Goal: Task Accomplishment & Management: Manage account settings

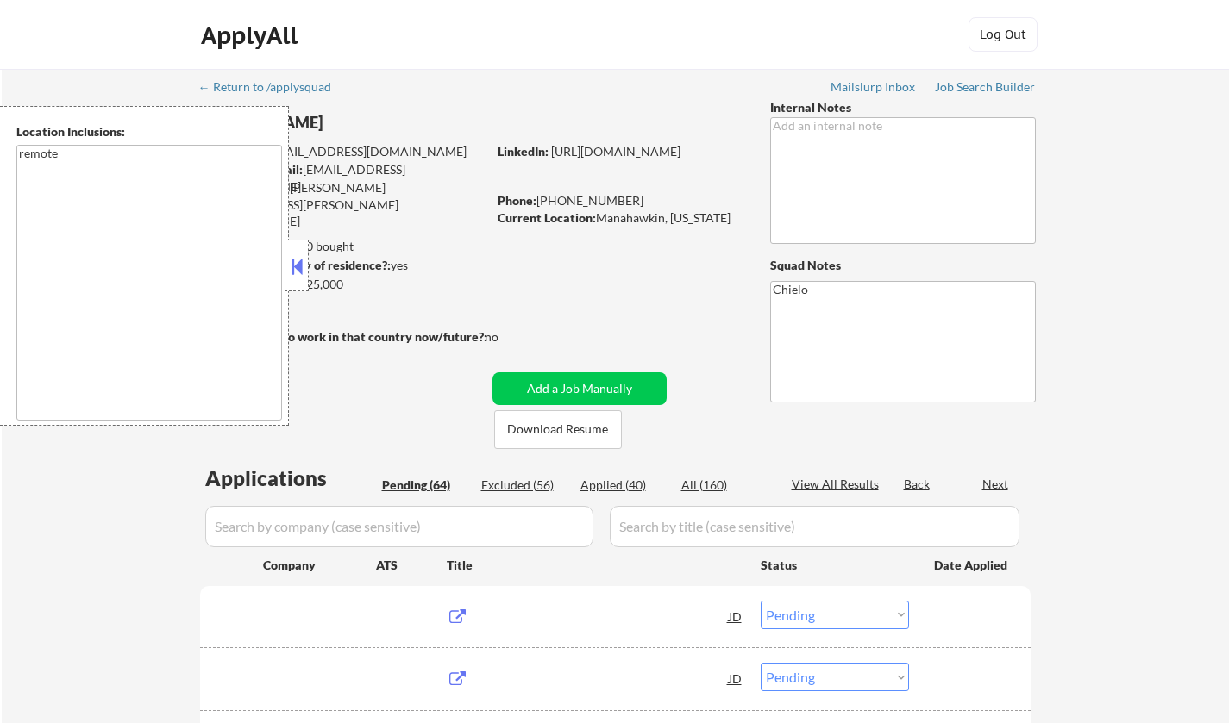
select select ""pending""
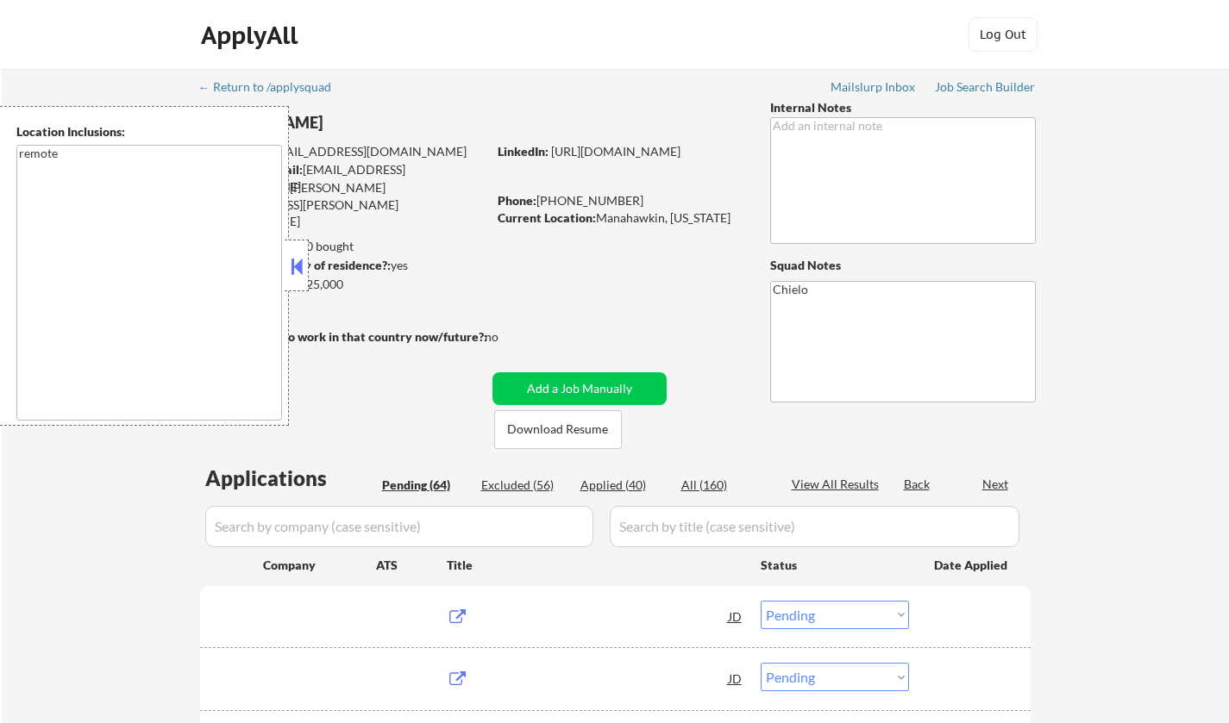
select select ""pending""
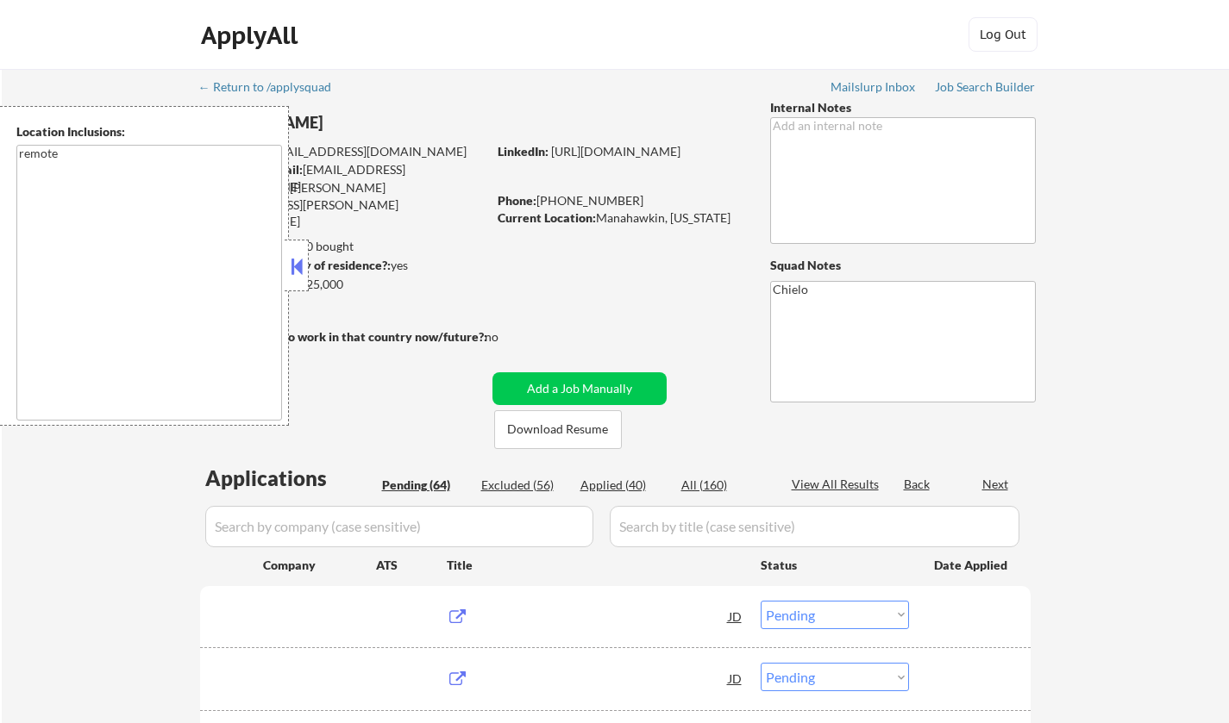
select select ""pending""
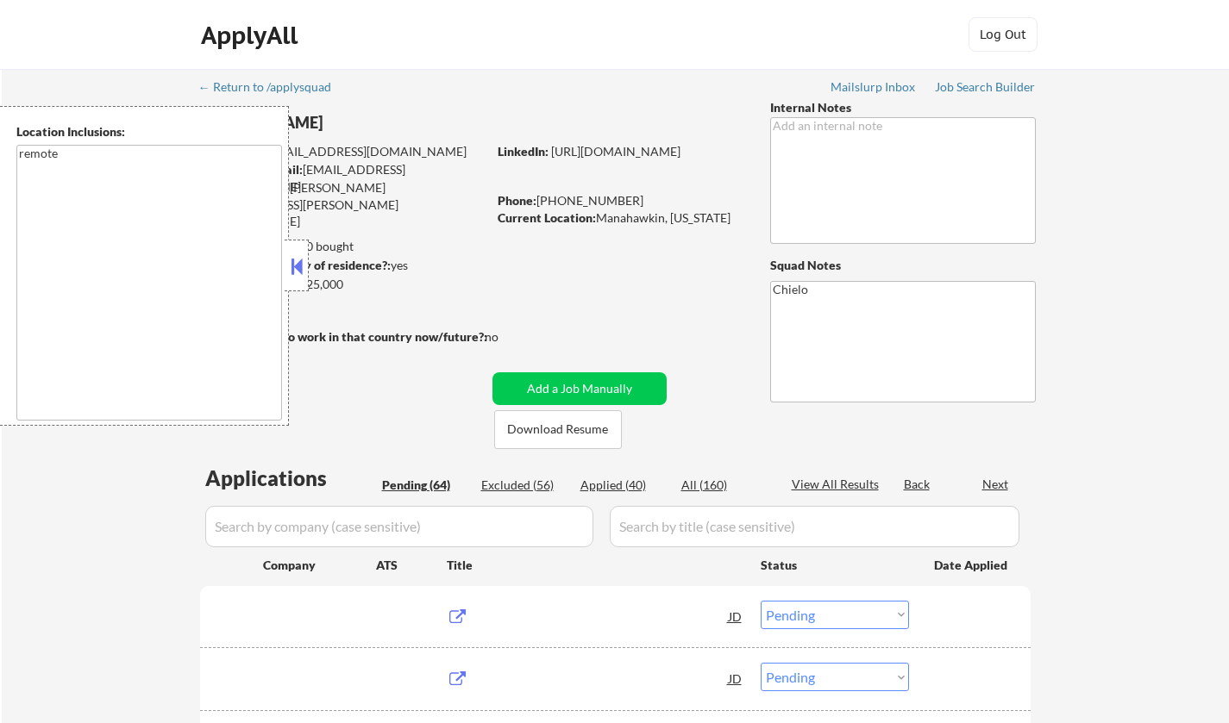
select select ""pending""
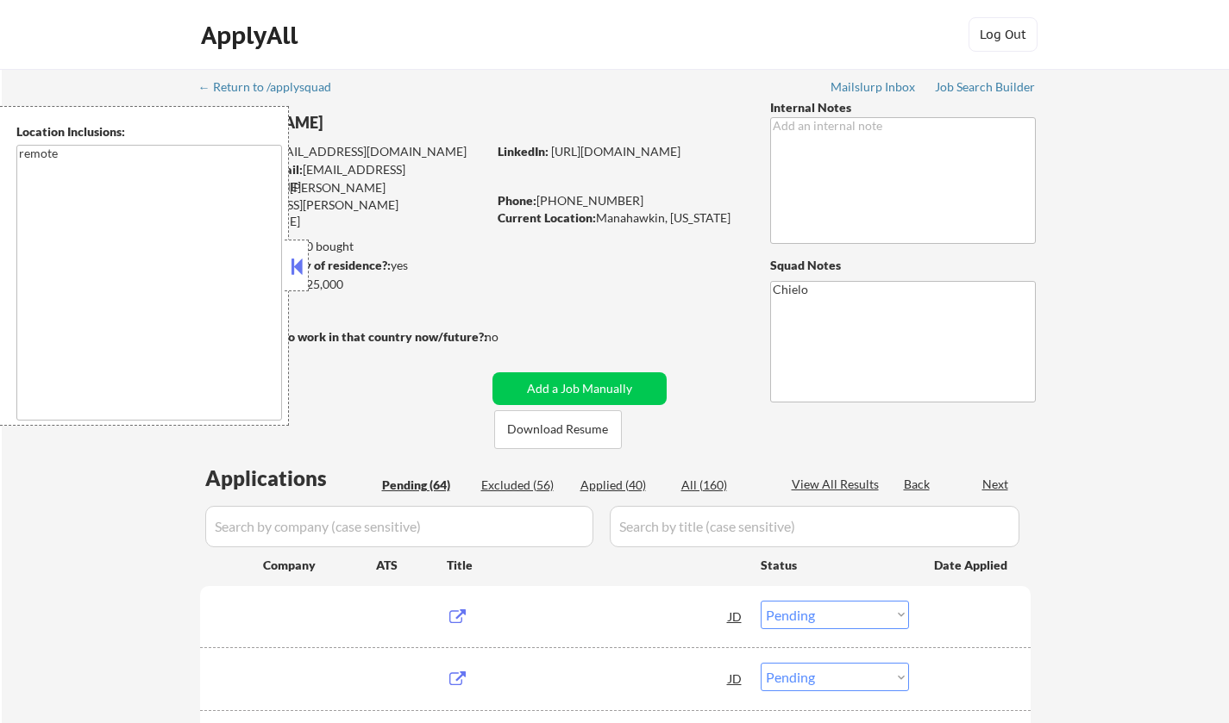
select select ""pending""
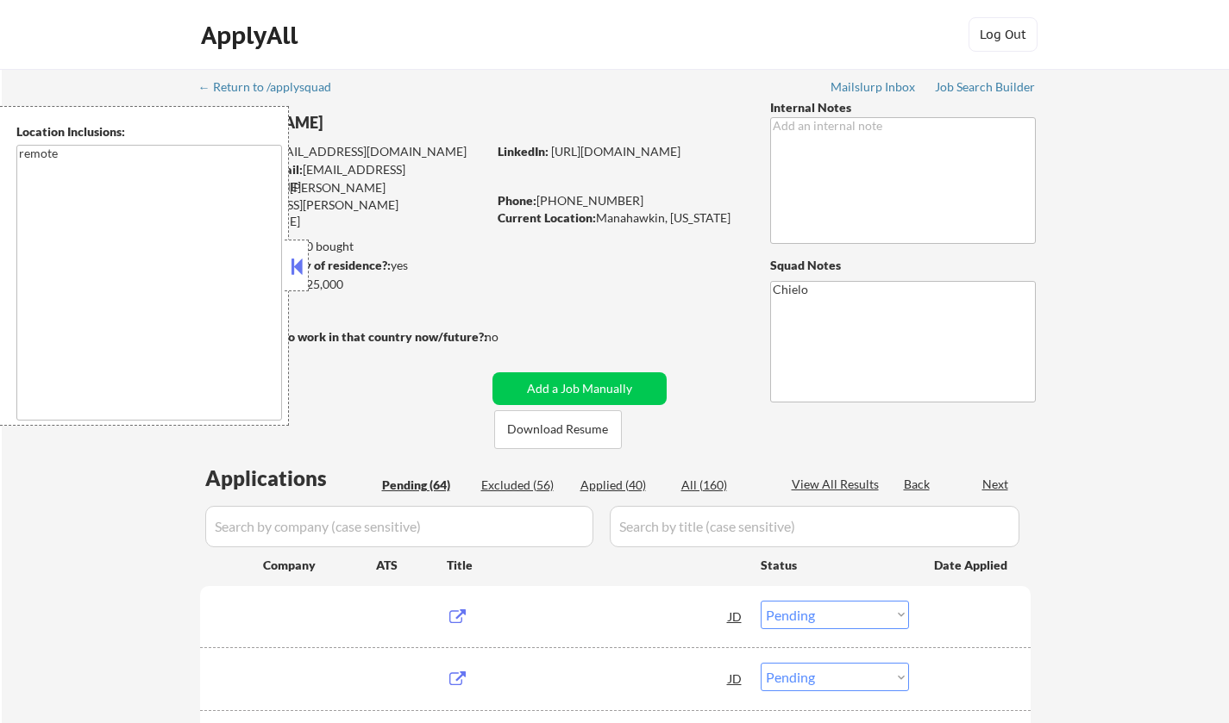
select select ""pending""
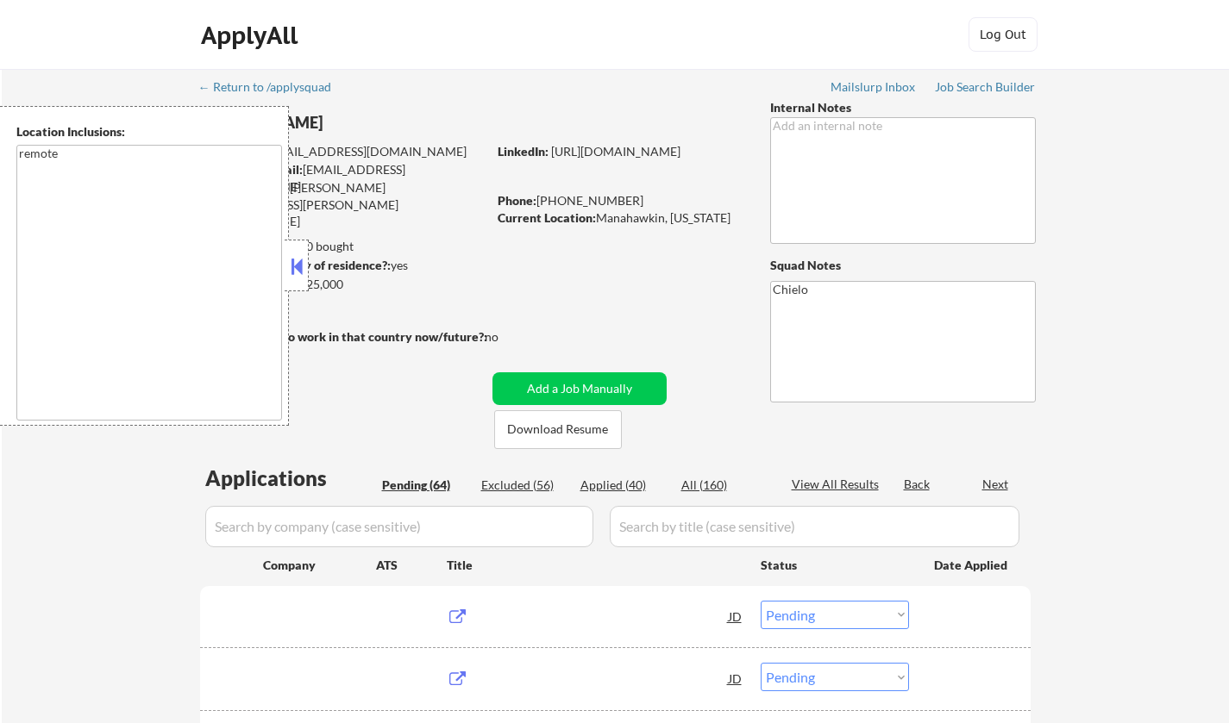
select select ""pending""
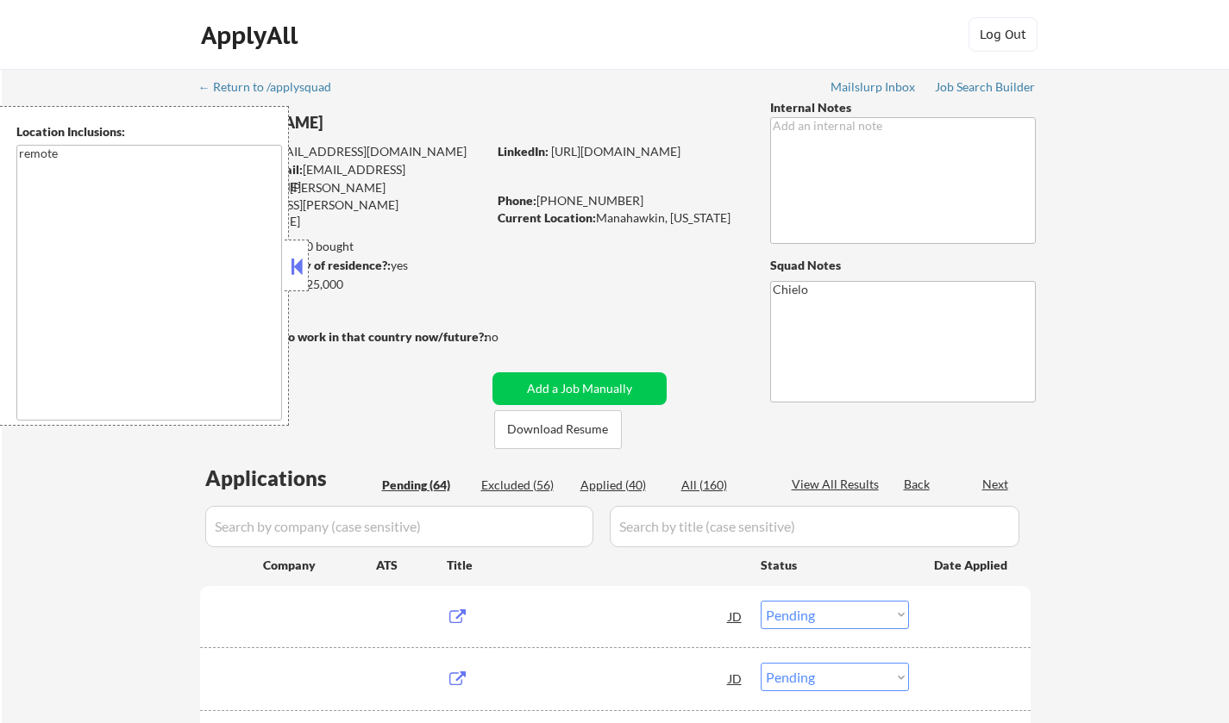
select select ""pending""
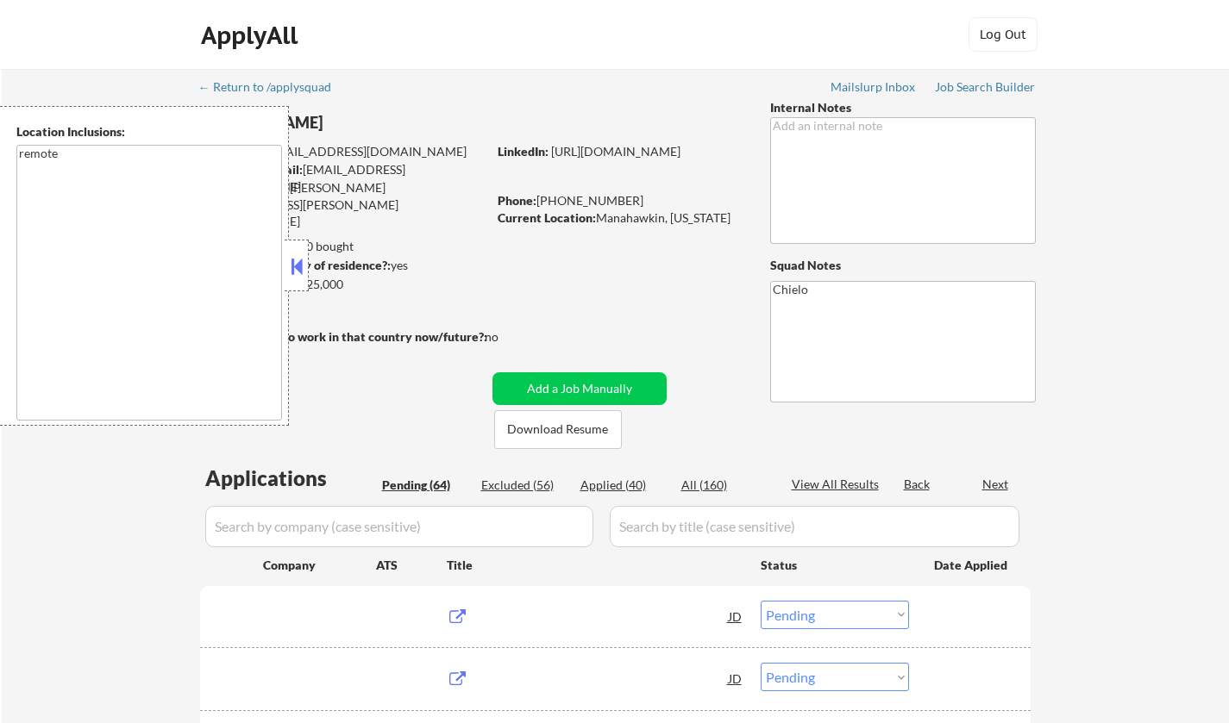
select select ""pending""
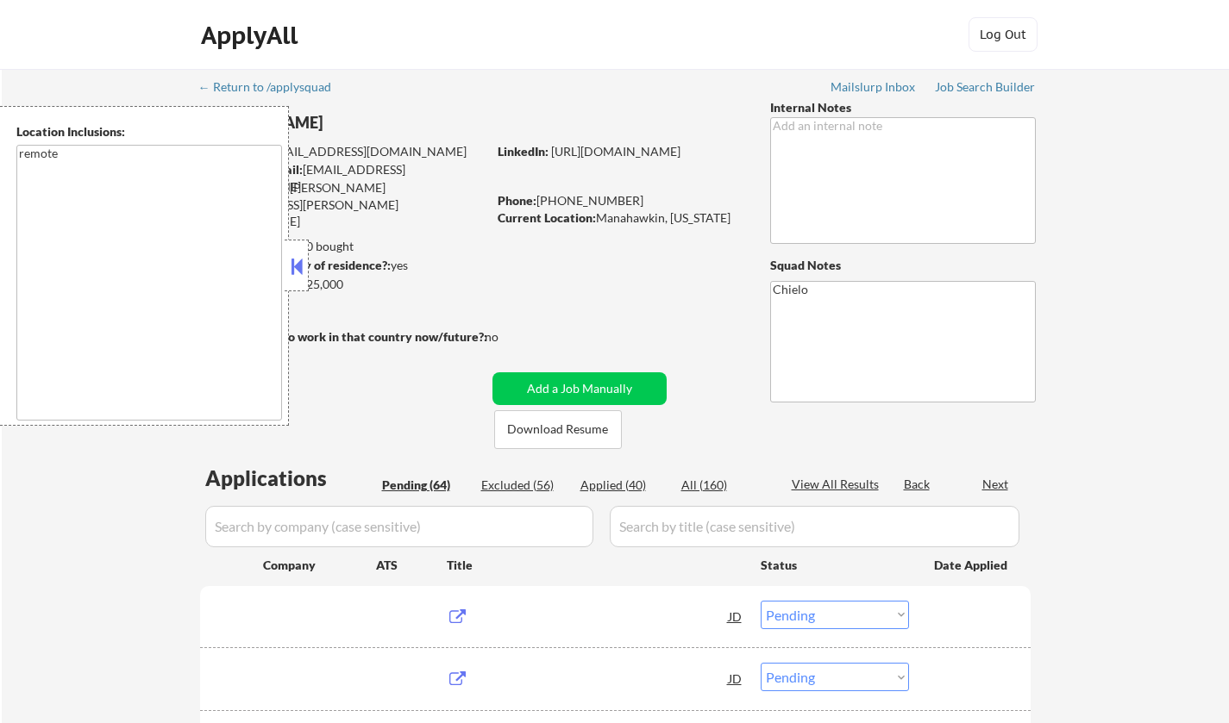
select select ""pending""
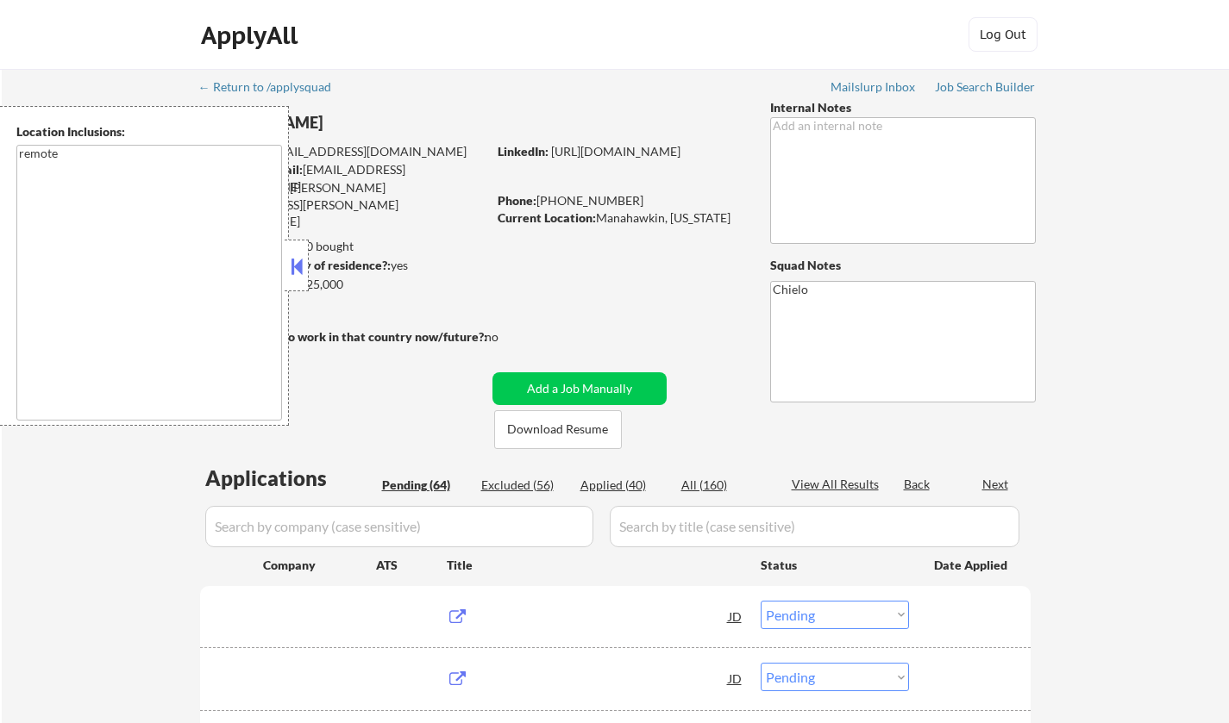
select select ""pending""
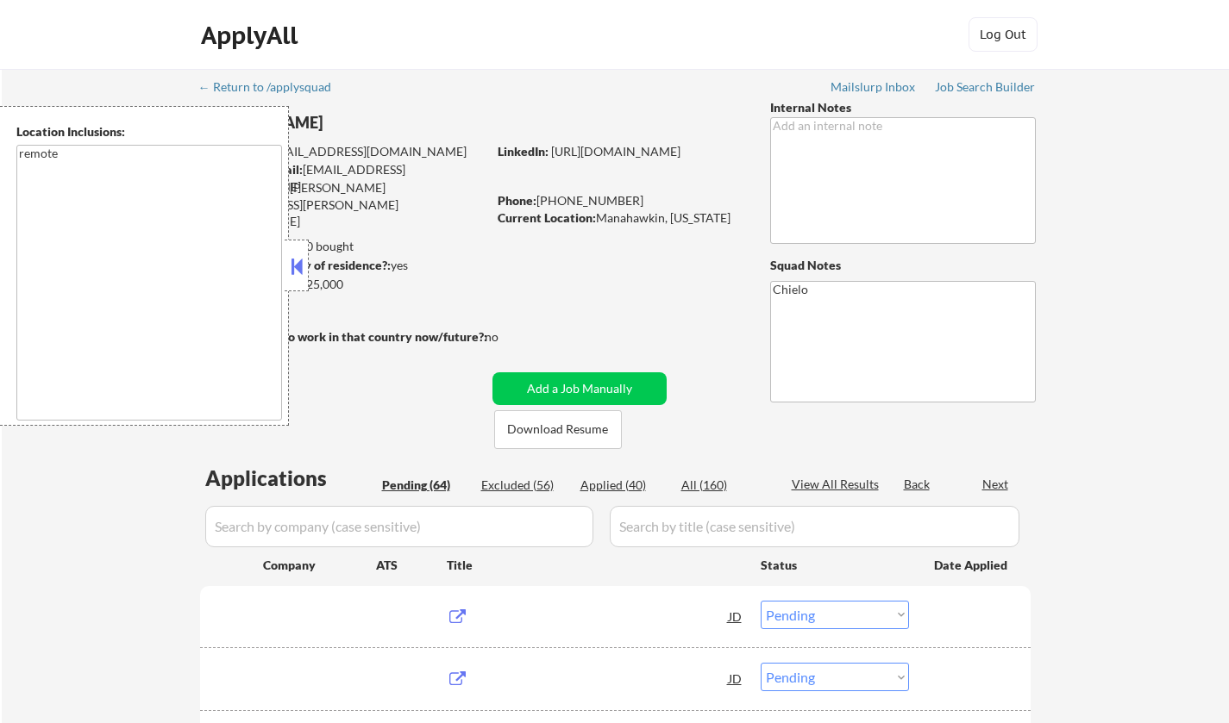
select select ""pending""
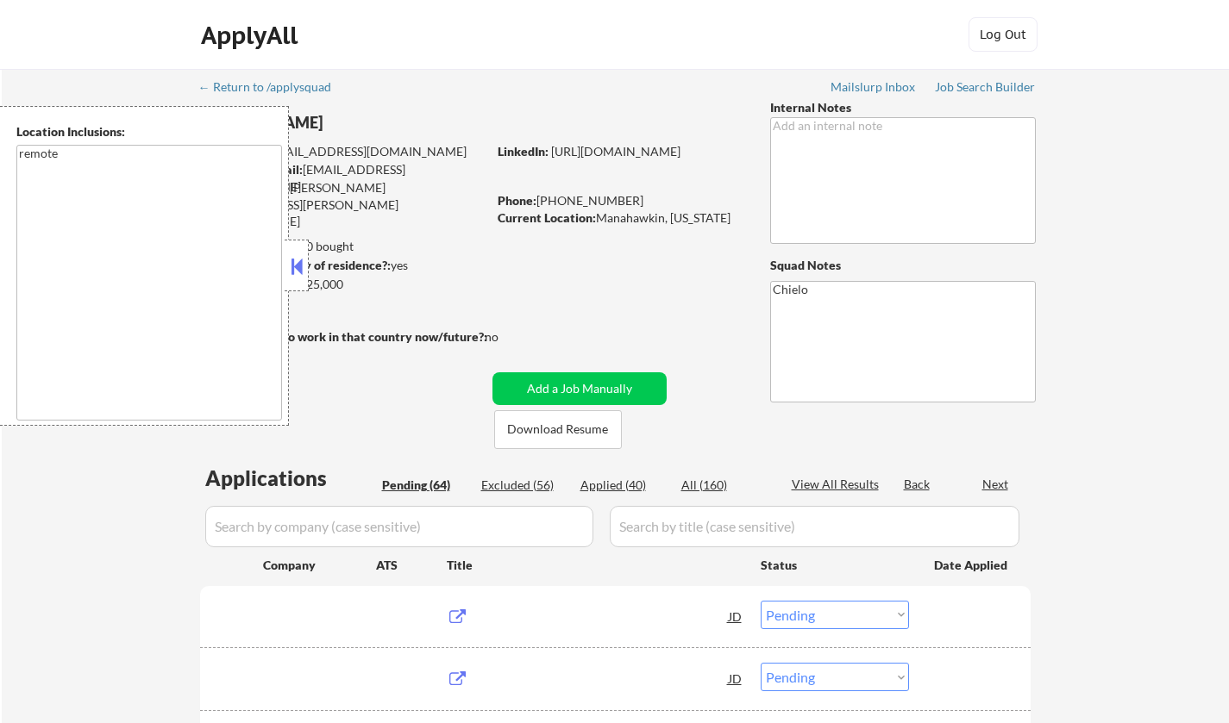
select select ""pending""
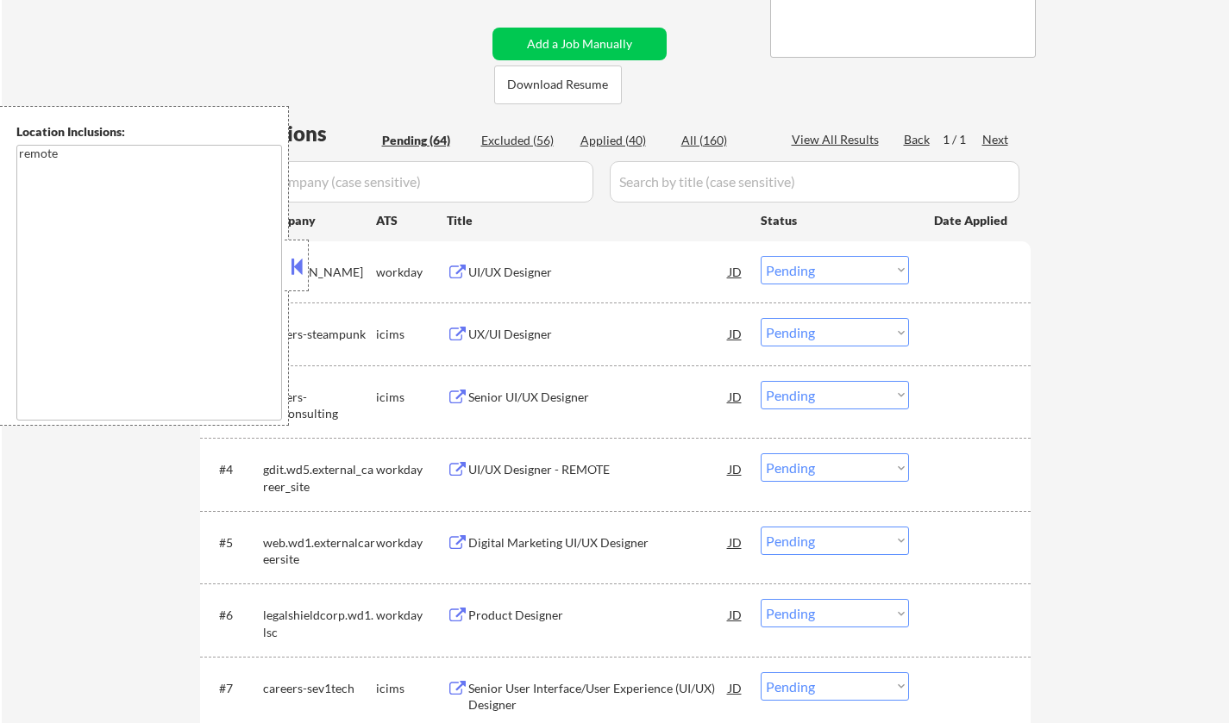
click at [298, 266] on button at bounding box center [296, 266] width 19 height 26
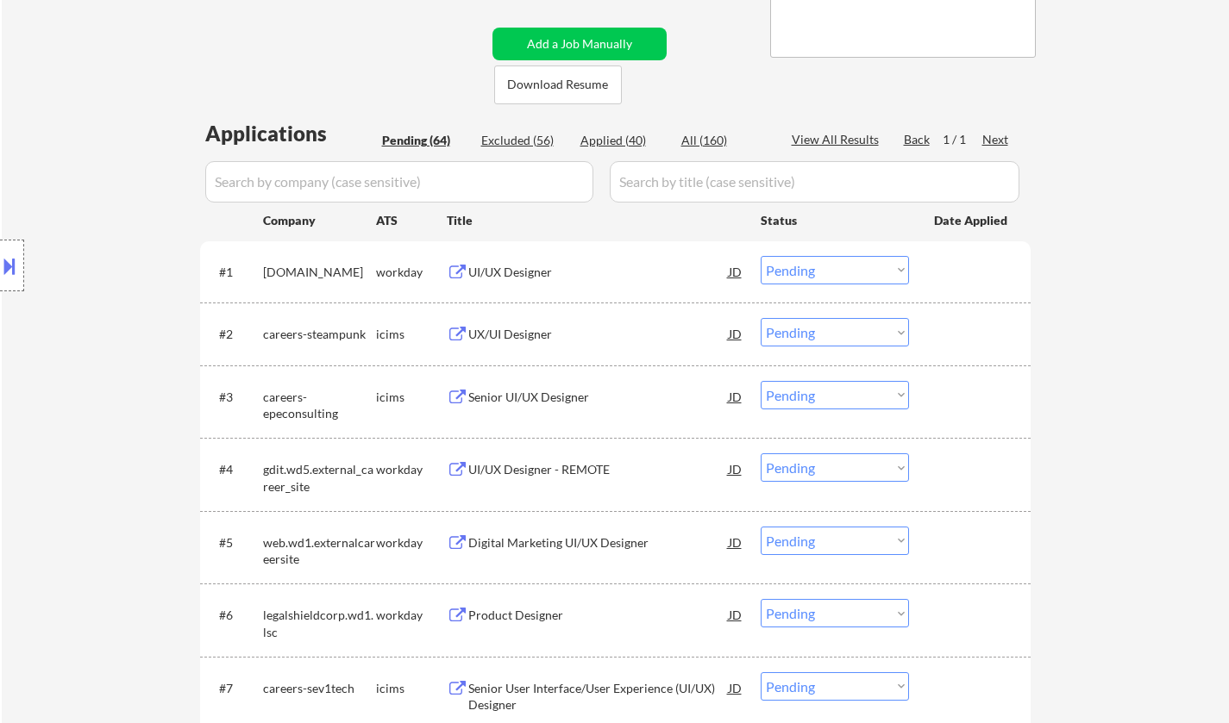
click at [521, 264] on div "UI/UX Designer" at bounding box center [598, 272] width 260 height 17
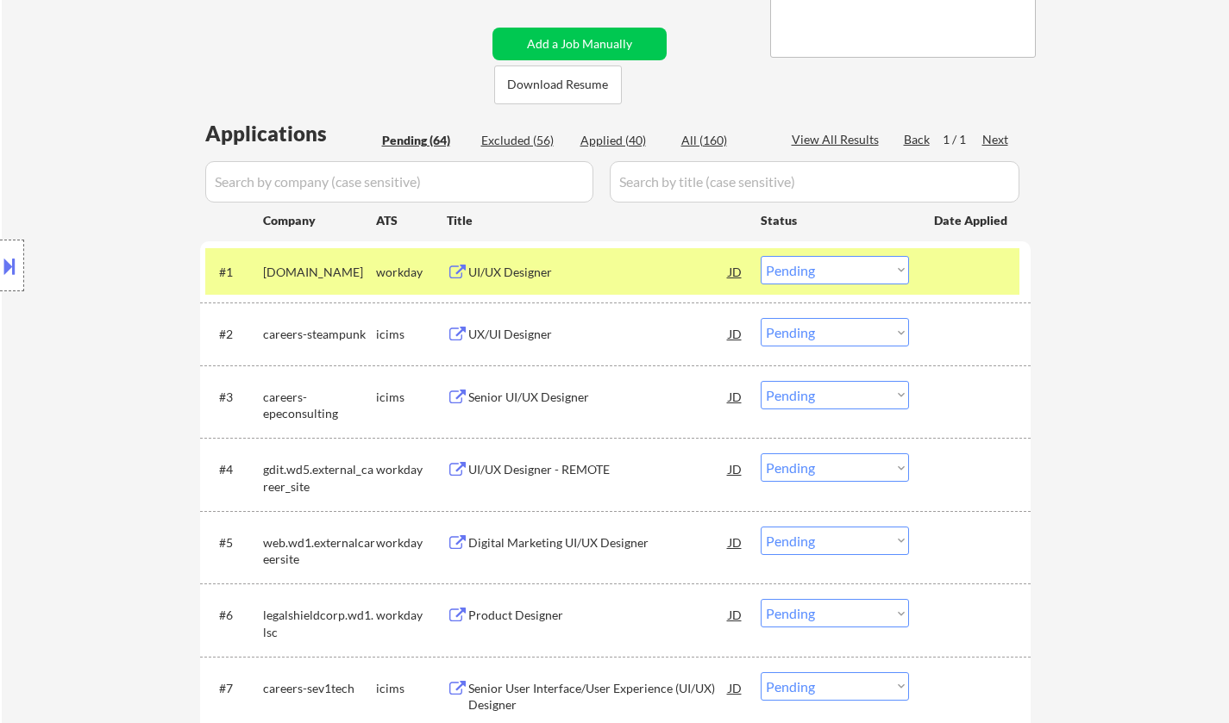
select select ""pending""
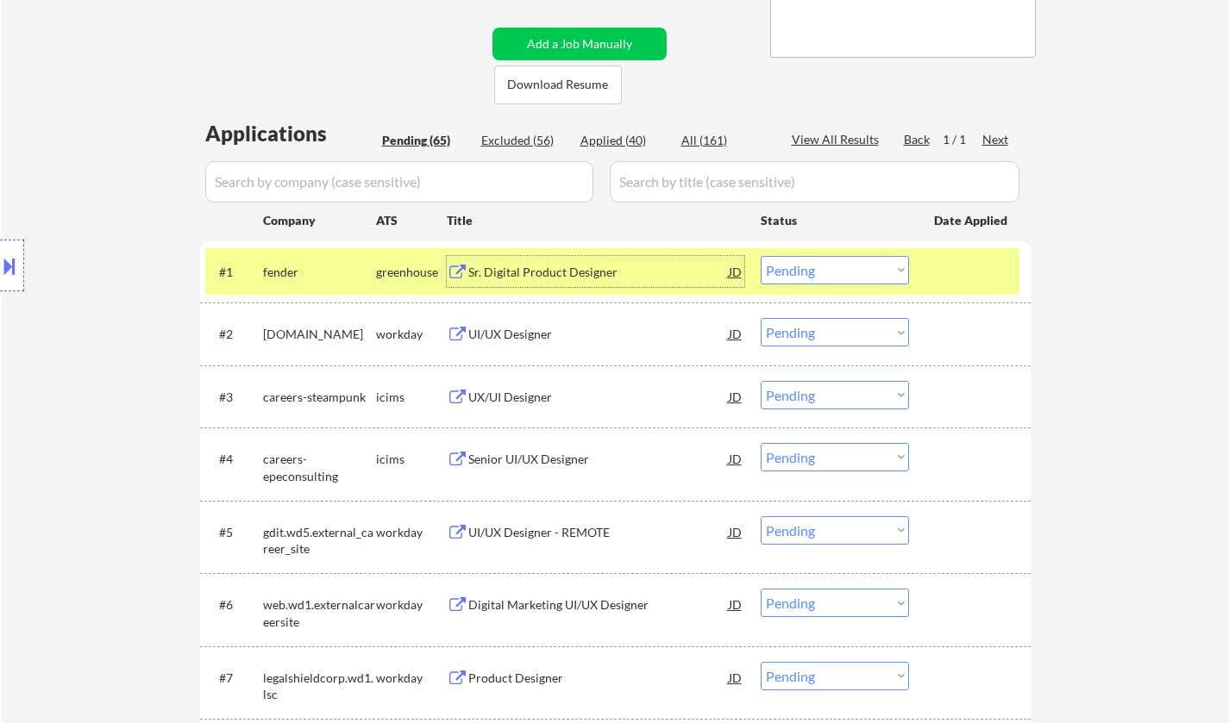
click at [735, 333] on div "JD" at bounding box center [735, 333] width 17 height 31
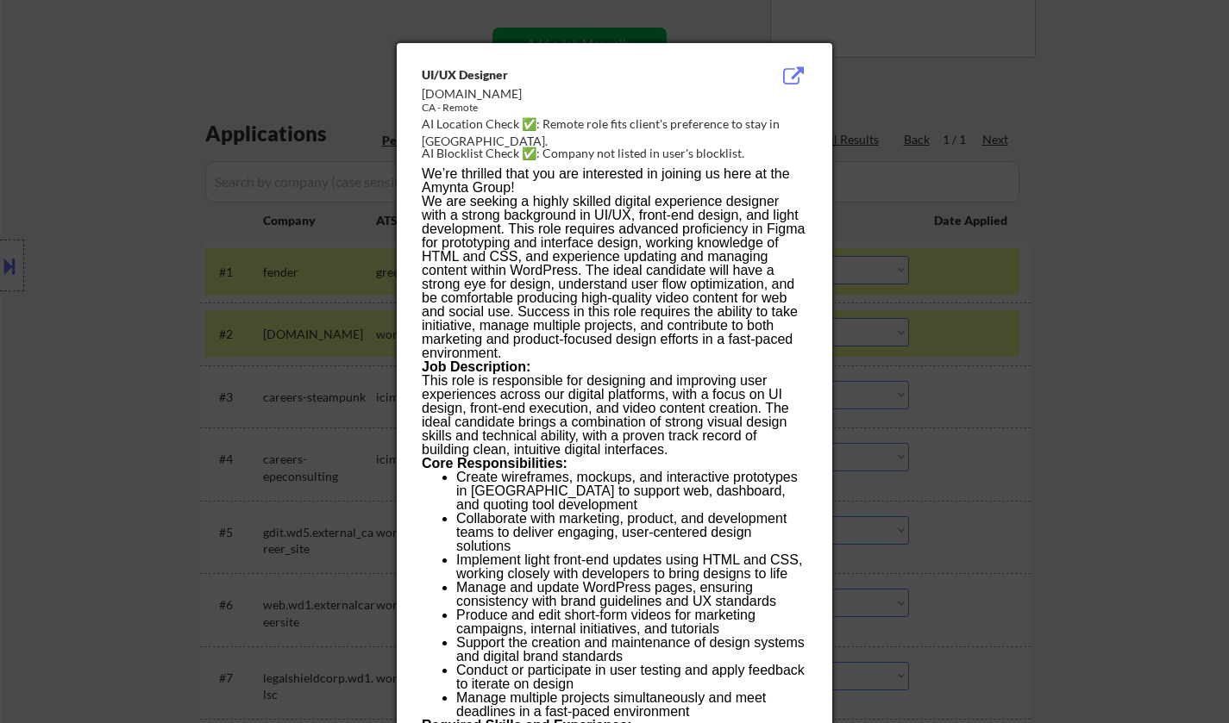
click at [1012, 364] on div at bounding box center [614, 361] width 1229 height 723
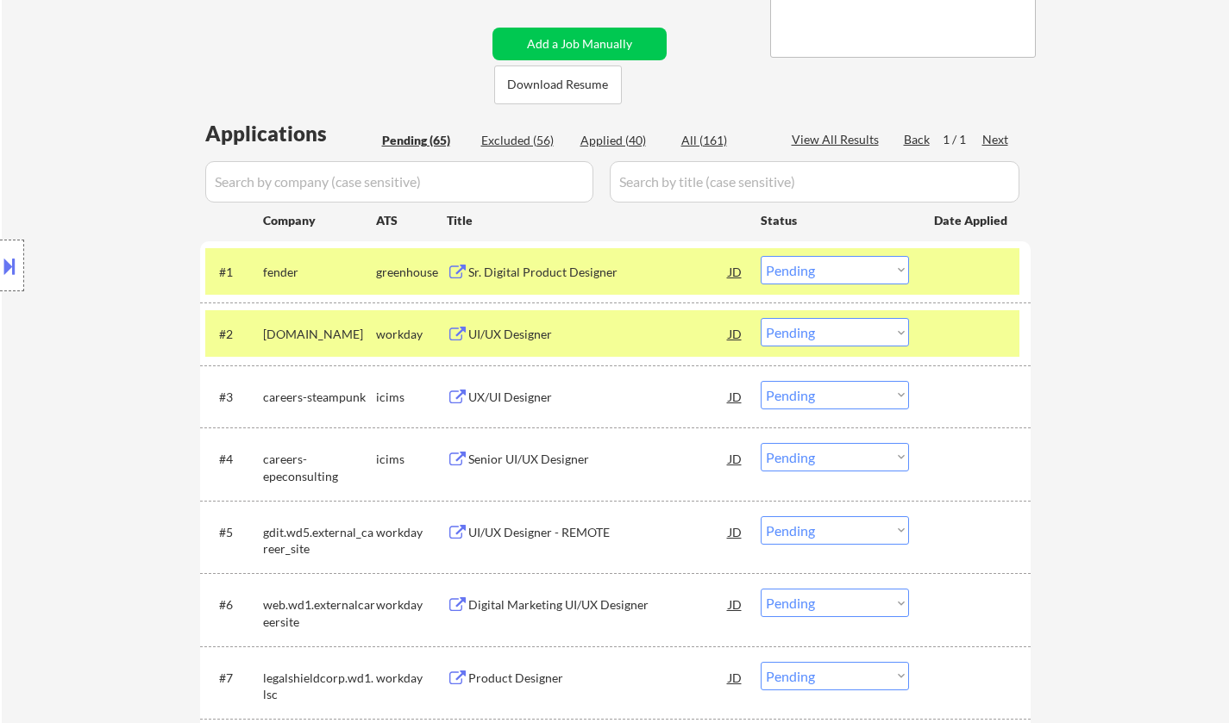
click at [828, 337] on select "Choose an option... Pending Applied Excluded (Questions) Excluded (Expired) Exc…" at bounding box center [834, 332] width 148 height 28
click at [760, 318] on select "Choose an option... Pending Applied Excluded (Questions) Excluded (Expired) Exc…" at bounding box center [834, 332] width 148 height 28
select select ""pending""
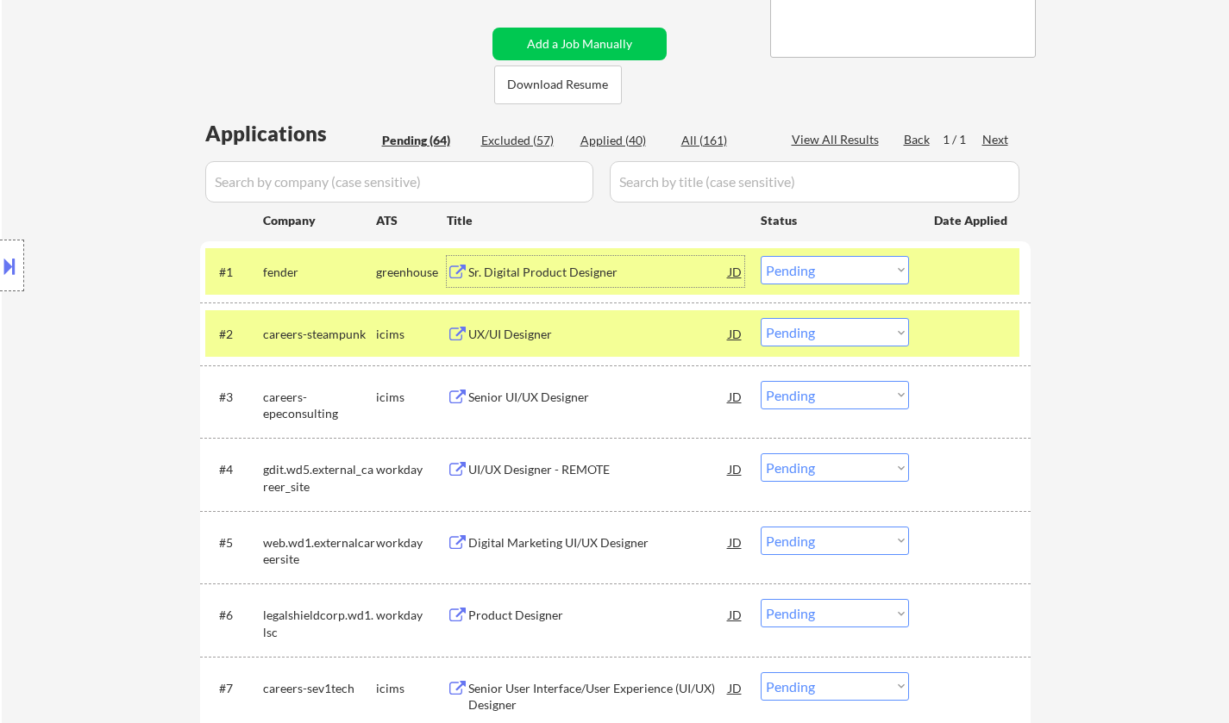
click at [544, 270] on div "Sr. Digital Product Designer" at bounding box center [598, 272] width 260 height 17
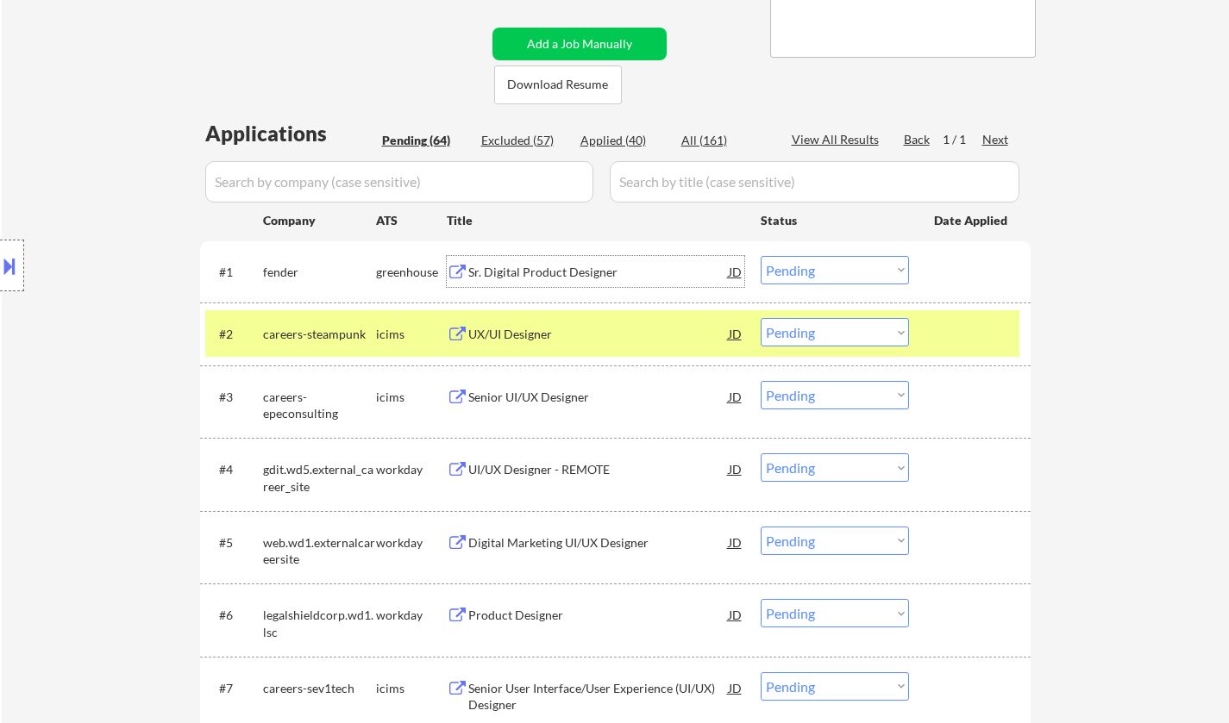
click at [819, 266] on select "Choose an option... Pending Applied Excluded (Questions) Excluded (Expired) Exc…" at bounding box center [834, 270] width 148 height 28
click at [760, 256] on select "Choose an option... Pending Applied Excluded (Questions) Excluded (Expired) Exc…" at bounding box center [834, 270] width 148 height 28
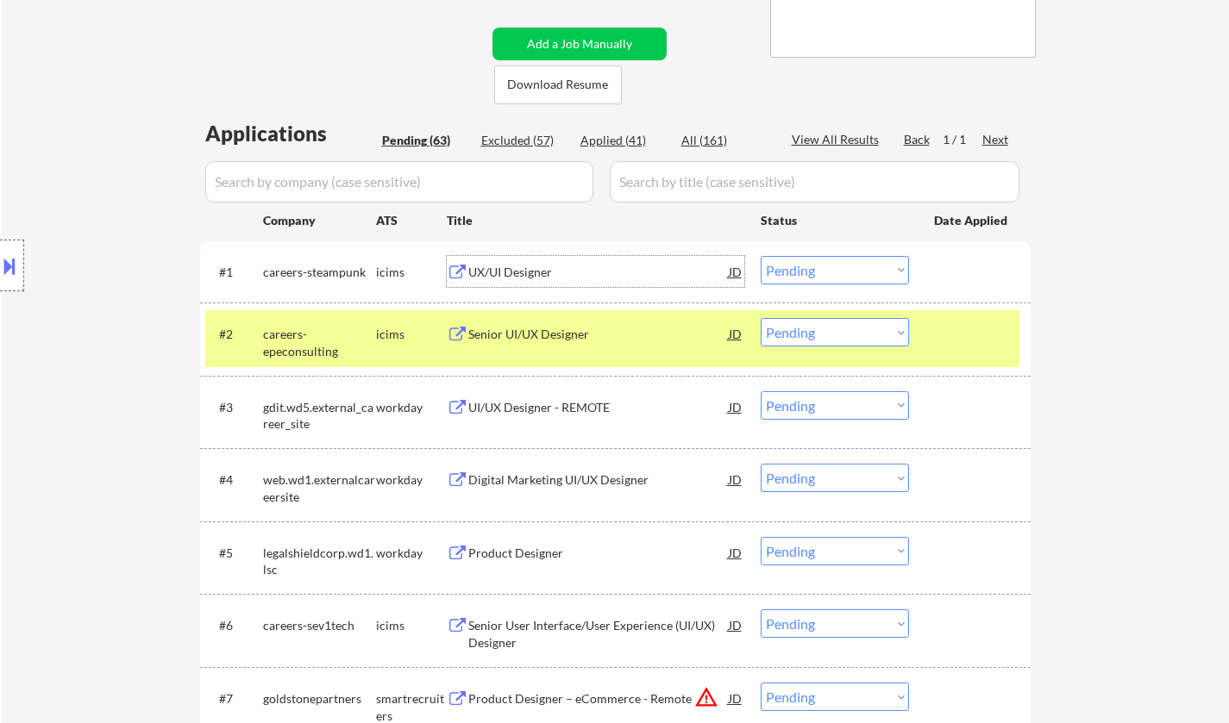
click at [511, 263] on div "UX/UI Designer" at bounding box center [598, 271] width 260 height 31
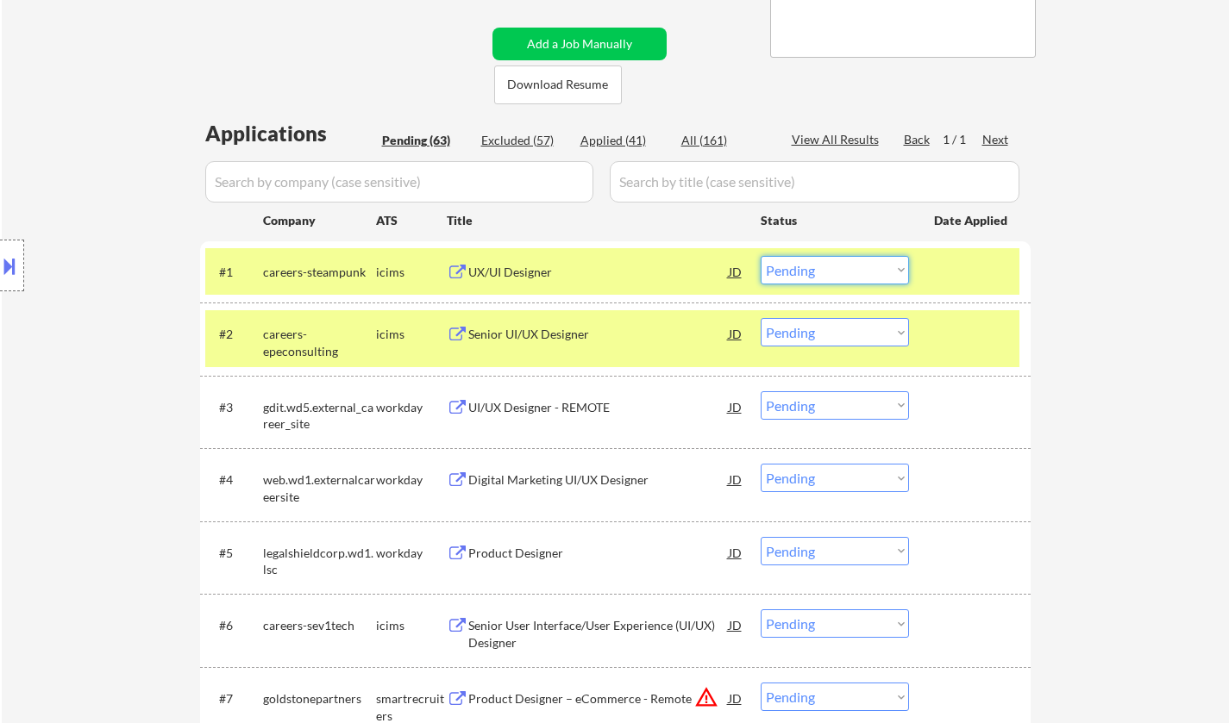
click at [798, 278] on select "Choose an option... Pending Applied Excluded (Questions) Excluded (Expired) Exc…" at bounding box center [834, 270] width 148 height 28
click at [760, 256] on select "Choose an option... Pending Applied Excluded (Questions) Excluded (Expired) Exc…" at bounding box center [834, 270] width 148 height 28
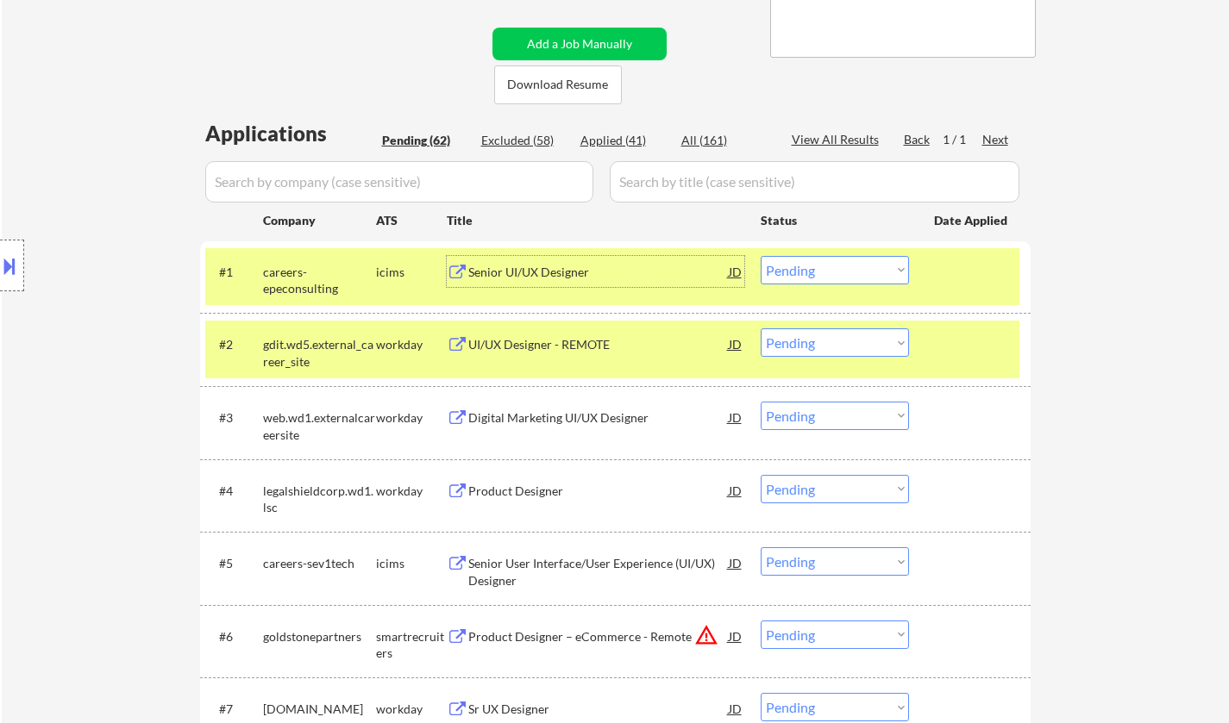
click at [481, 276] on div "Senior UI/UX Designer" at bounding box center [598, 272] width 260 height 17
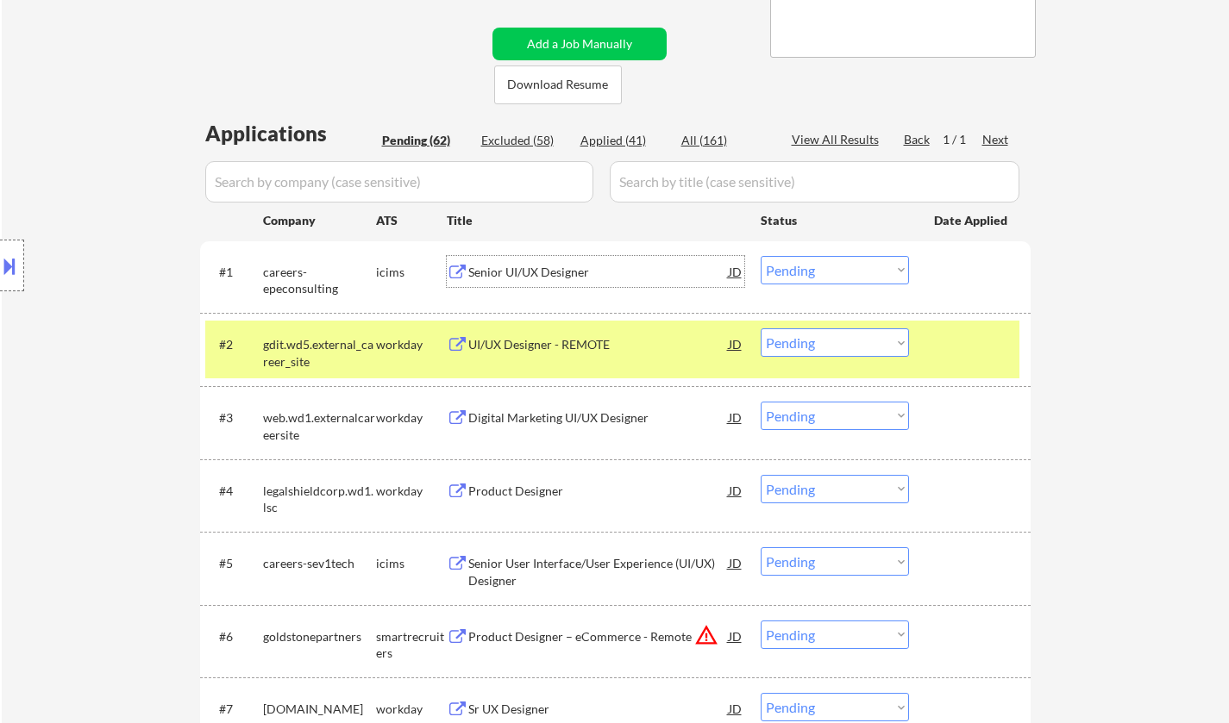
click at [820, 270] on select "Choose an option... Pending Applied Excluded (Questions) Excluded (Expired) Exc…" at bounding box center [834, 270] width 148 height 28
click at [760, 256] on select "Choose an option... Pending Applied Excluded (Questions) Excluded (Expired) Exc…" at bounding box center [834, 270] width 148 height 28
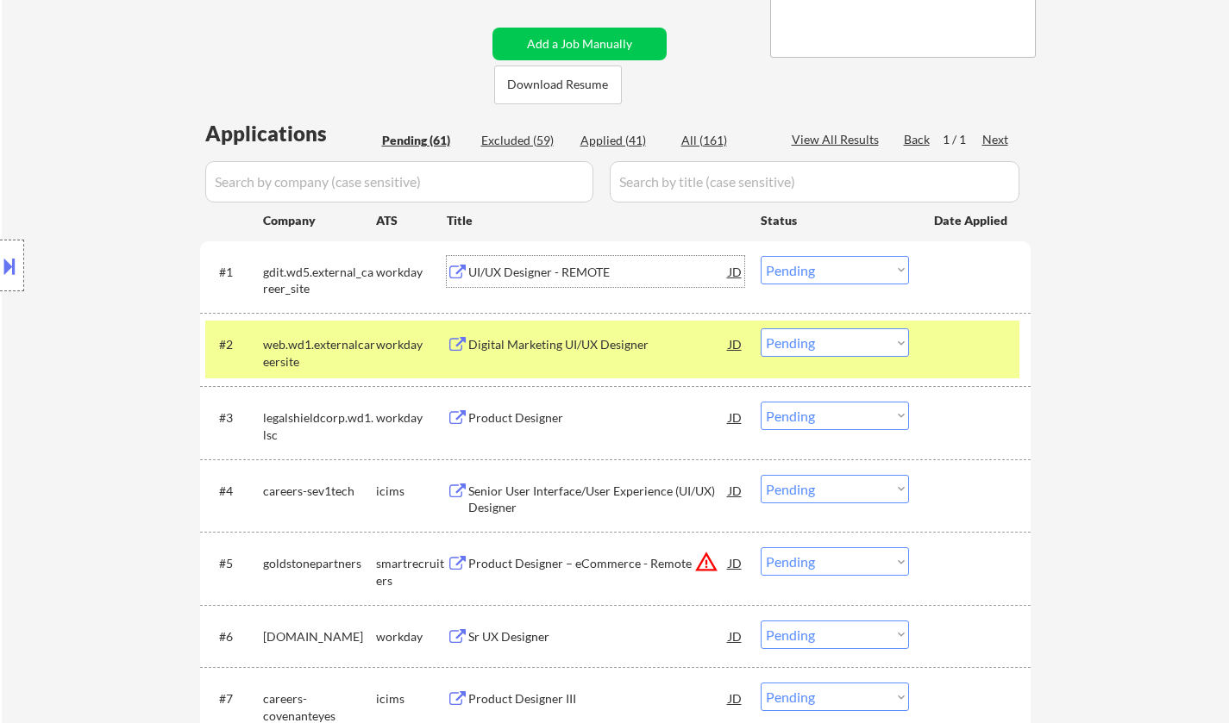
click at [560, 278] on div "UI/UX Designer - REMOTE" at bounding box center [598, 272] width 260 height 17
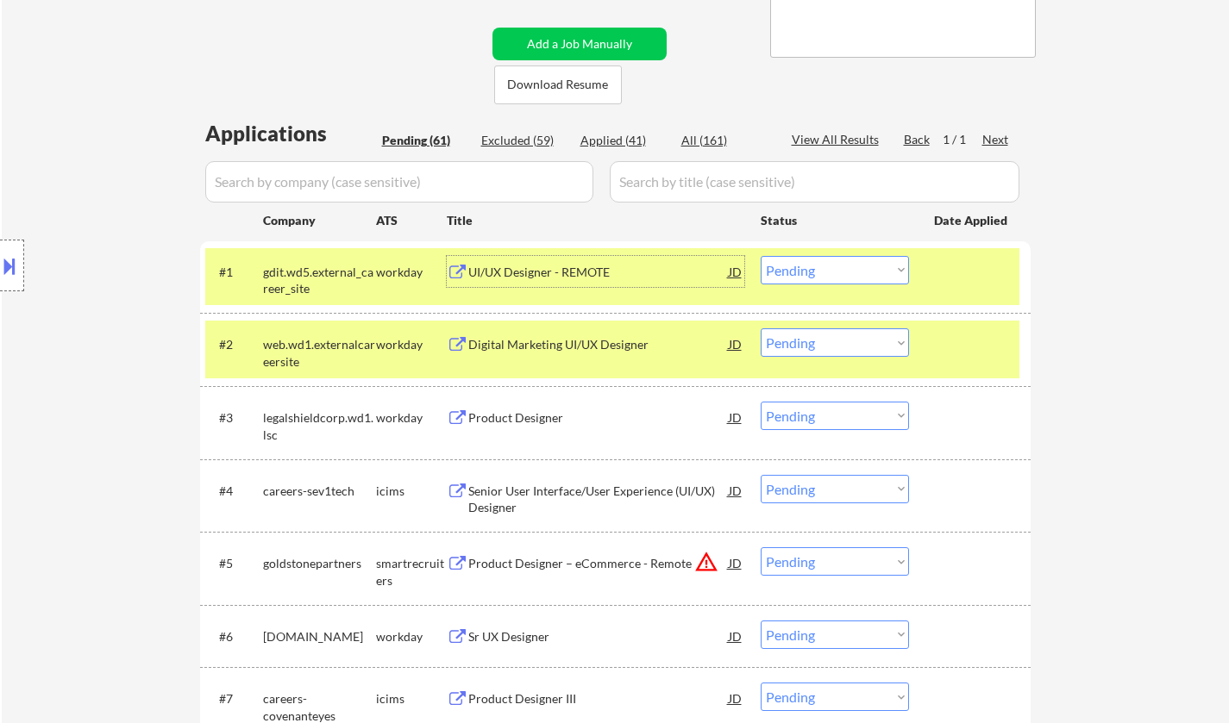
drag, startPoint x: 820, startPoint y: 263, endPoint x: 828, endPoint y: 271, distance: 11.0
click at [820, 263] on select "Choose an option... Pending Applied Excluded (Questions) Excluded (Expired) Exc…" at bounding box center [834, 270] width 148 height 28
click at [760, 256] on select "Choose an option... Pending Applied Excluded (Questions) Excluded (Expired) Exc…" at bounding box center [834, 270] width 148 height 28
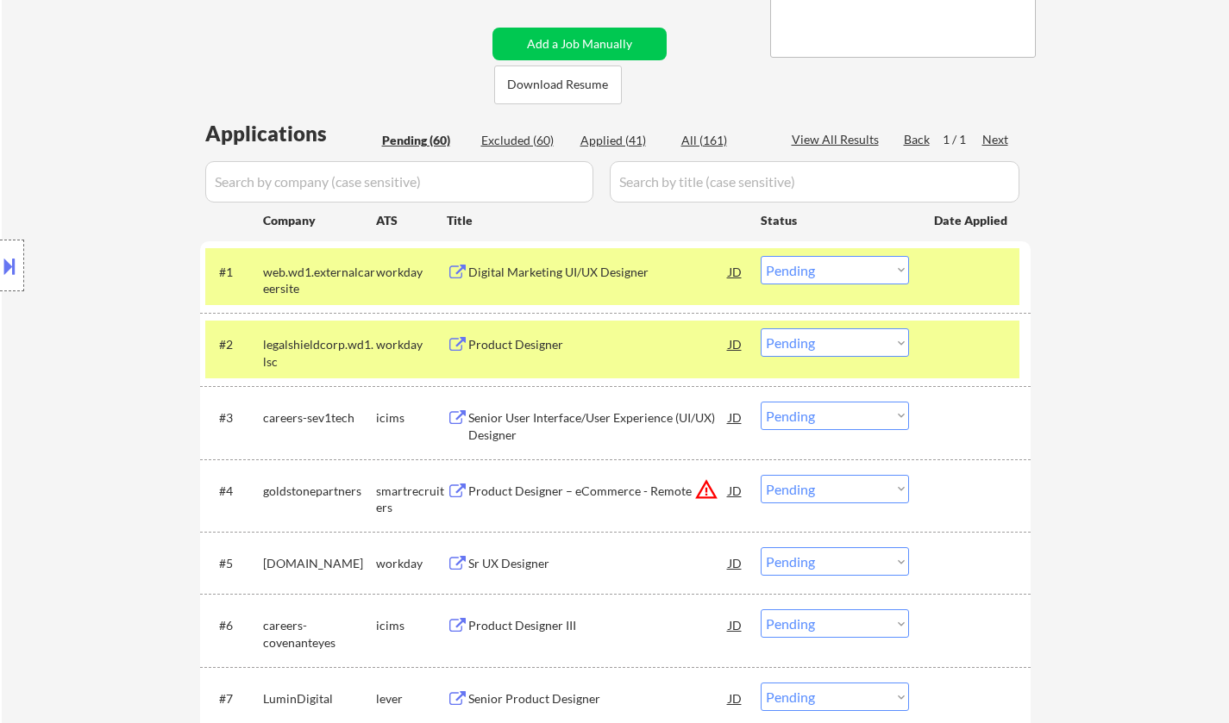
click at [555, 262] on div "Digital Marketing UI/UX Designer" at bounding box center [598, 271] width 260 height 31
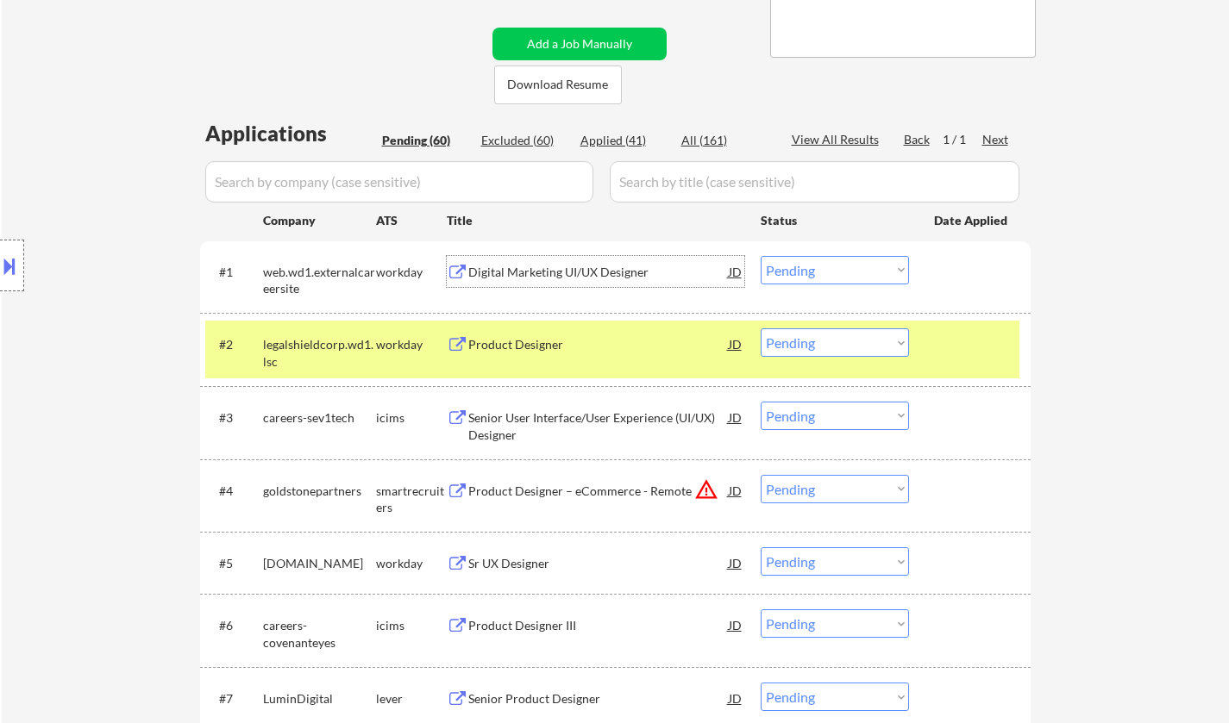
click at [858, 262] on select "Choose an option... Pending Applied Excluded (Questions) Excluded (Expired) Exc…" at bounding box center [834, 270] width 148 height 28
click at [760, 256] on select "Choose an option... Pending Applied Excluded (Questions) Excluded (Expired) Exc…" at bounding box center [834, 270] width 148 height 28
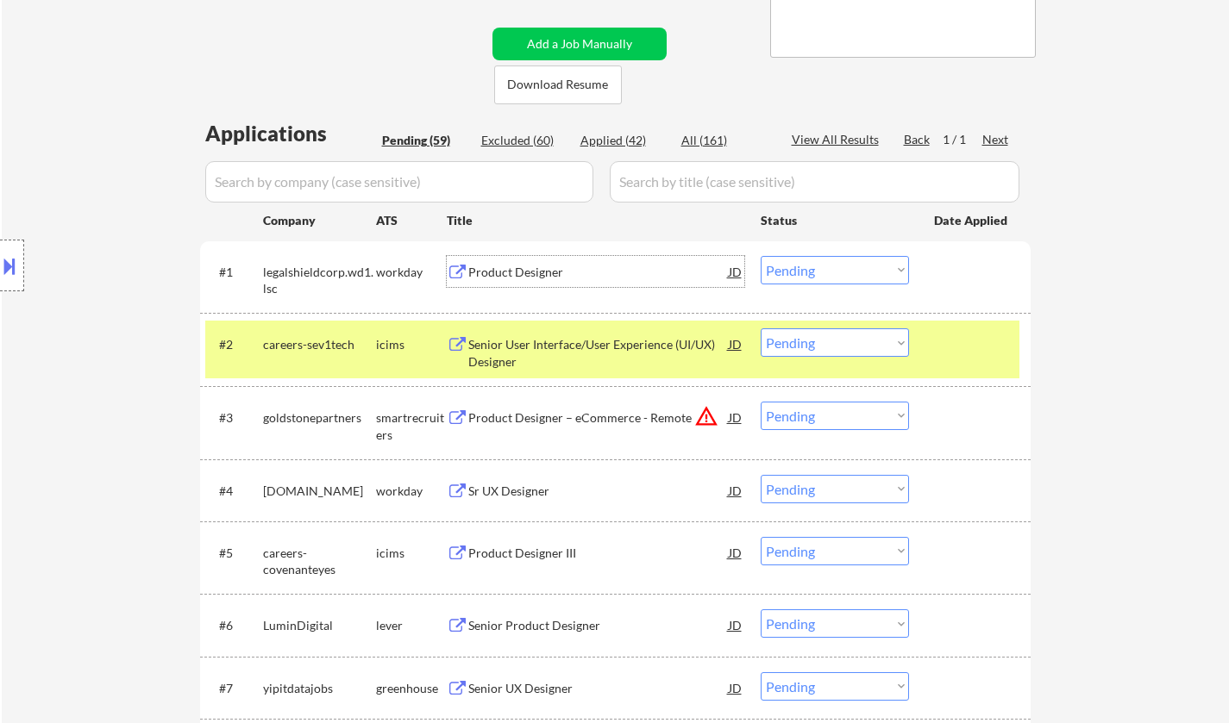
click at [512, 266] on div "Product Designer" at bounding box center [598, 272] width 260 height 17
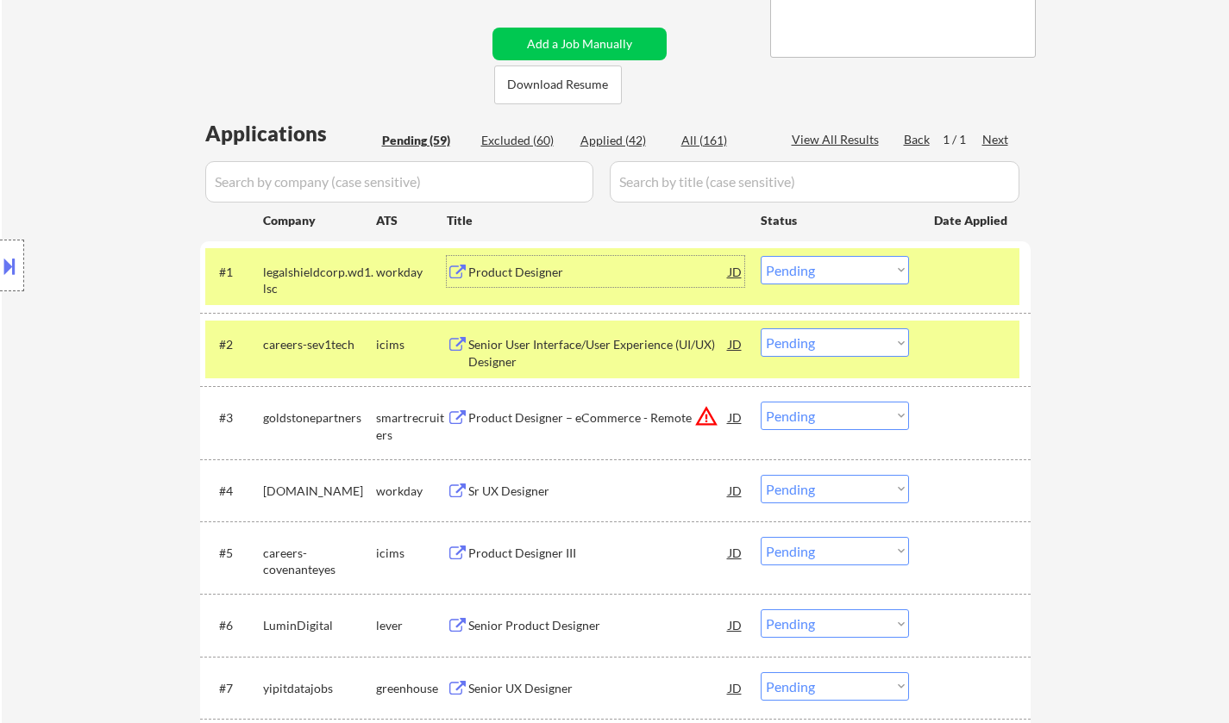
click at [848, 273] on select "Choose an option... Pending Applied Excluded (Questions) Excluded (Expired) Exc…" at bounding box center [834, 270] width 148 height 28
click at [760, 256] on select "Choose an option... Pending Applied Excluded (Questions) Excluded (Expired) Exc…" at bounding box center [834, 270] width 148 height 28
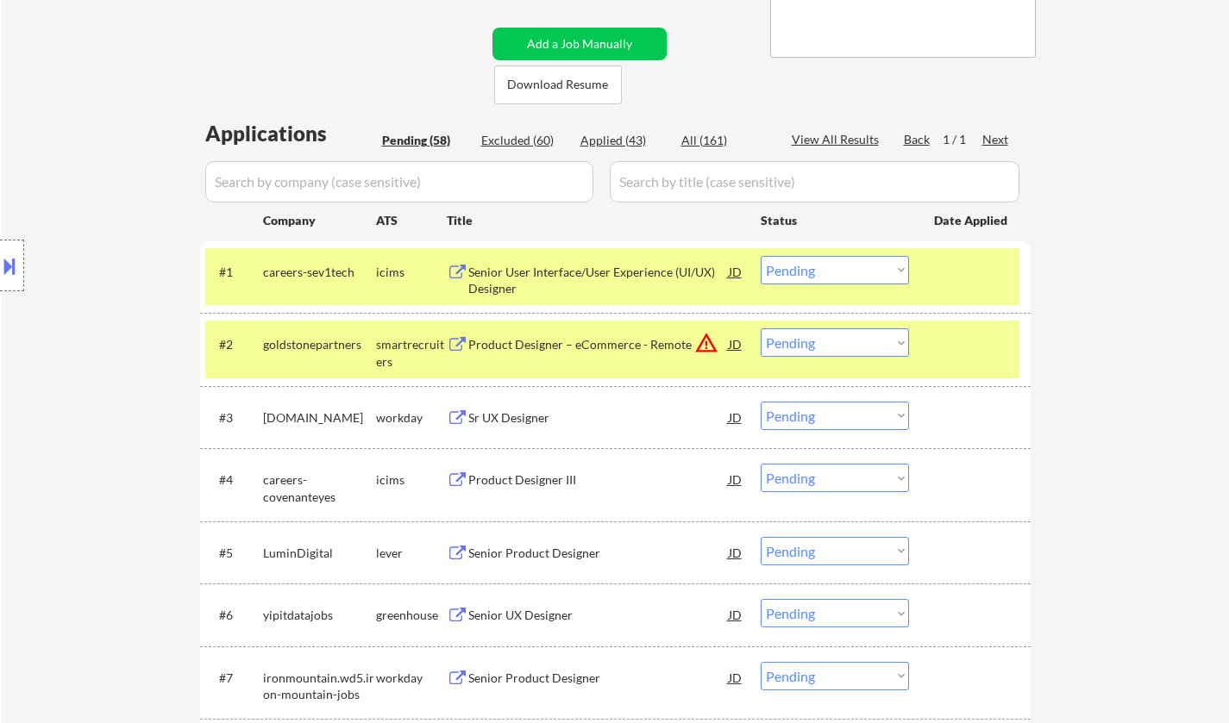
click at [557, 266] on div "Senior User Interface/User Experience (UI/UX) Designer" at bounding box center [598, 281] width 260 height 34
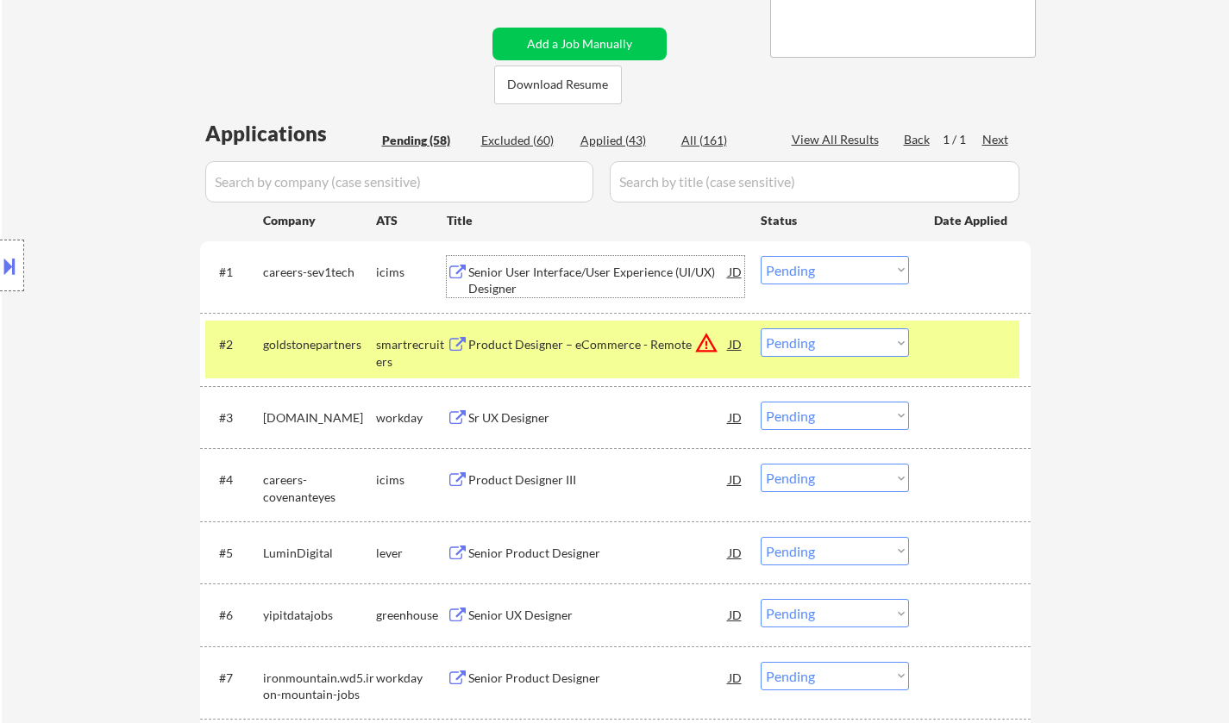
click at [835, 272] on select "Choose an option... Pending Applied Excluded (Questions) Excluded (Expired) Exc…" at bounding box center [834, 270] width 148 height 28
click at [760, 256] on select "Choose an option... Pending Applied Excluded (Questions) Excluded (Expired) Exc…" at bounding box center [834, 270] width 148 height 28
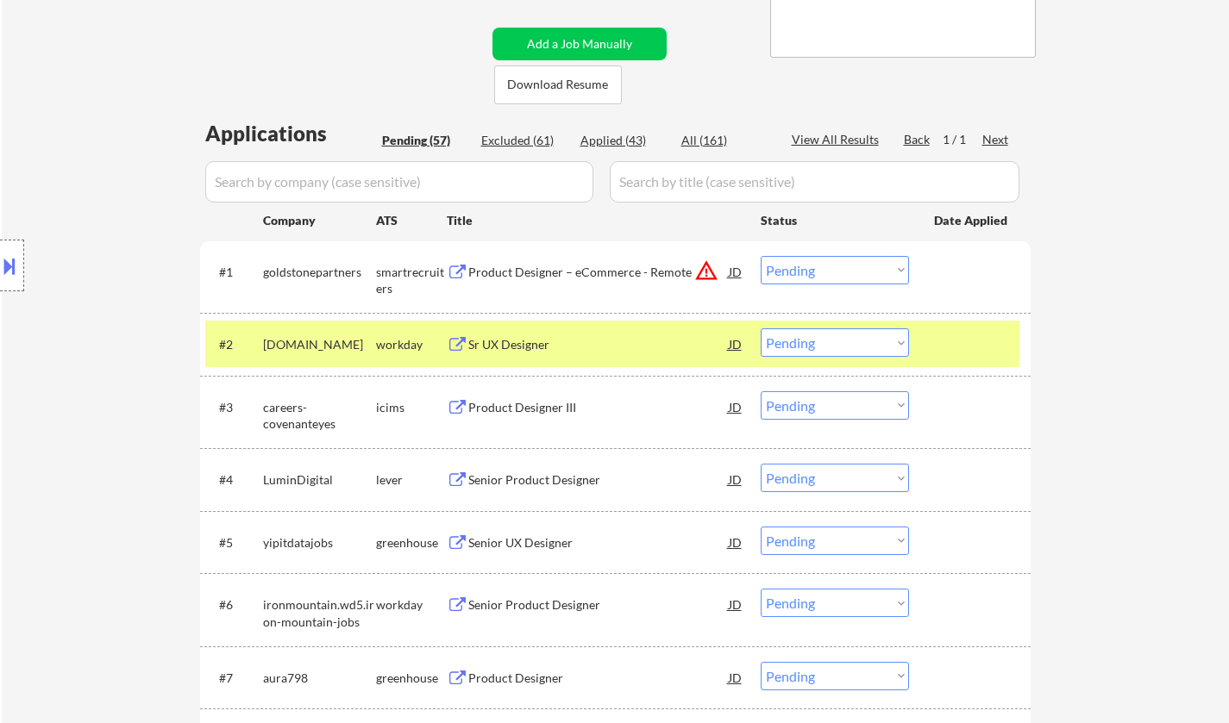
click at [728, 272] on div "JD" at bounding box center [735, 271] width 17 height 31
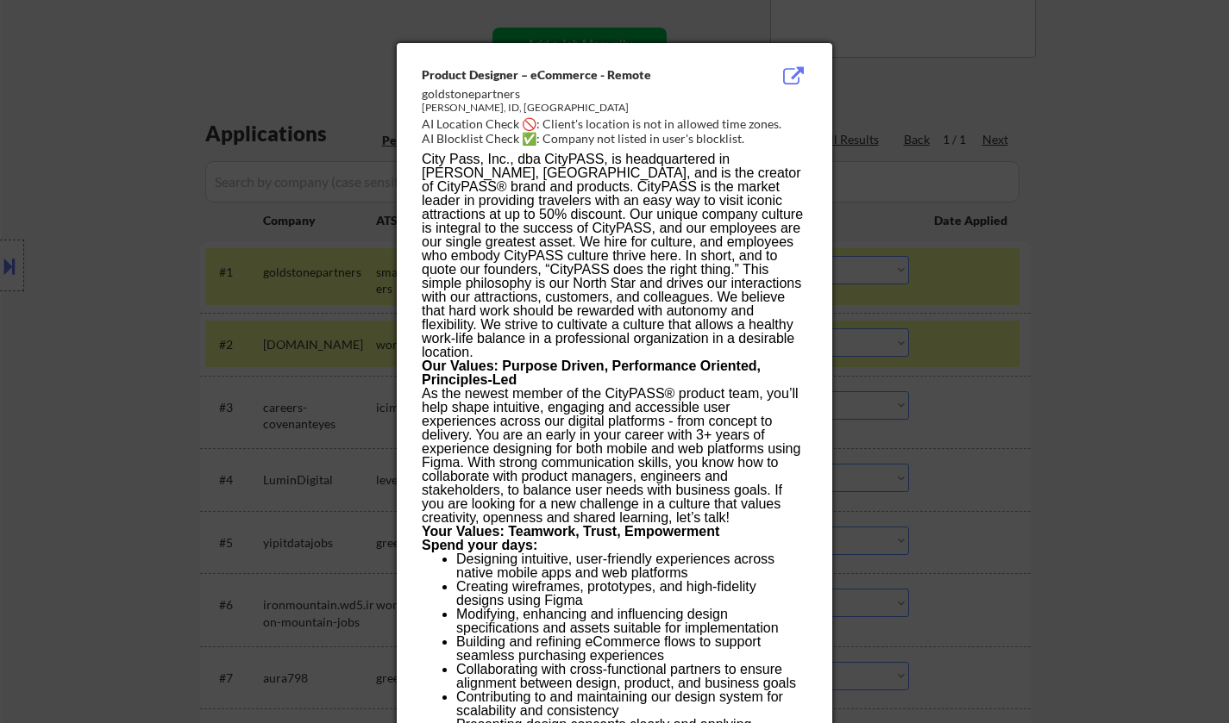
click at [1161, 385] on div at bounding box center [614, 361] width 1229 height 723
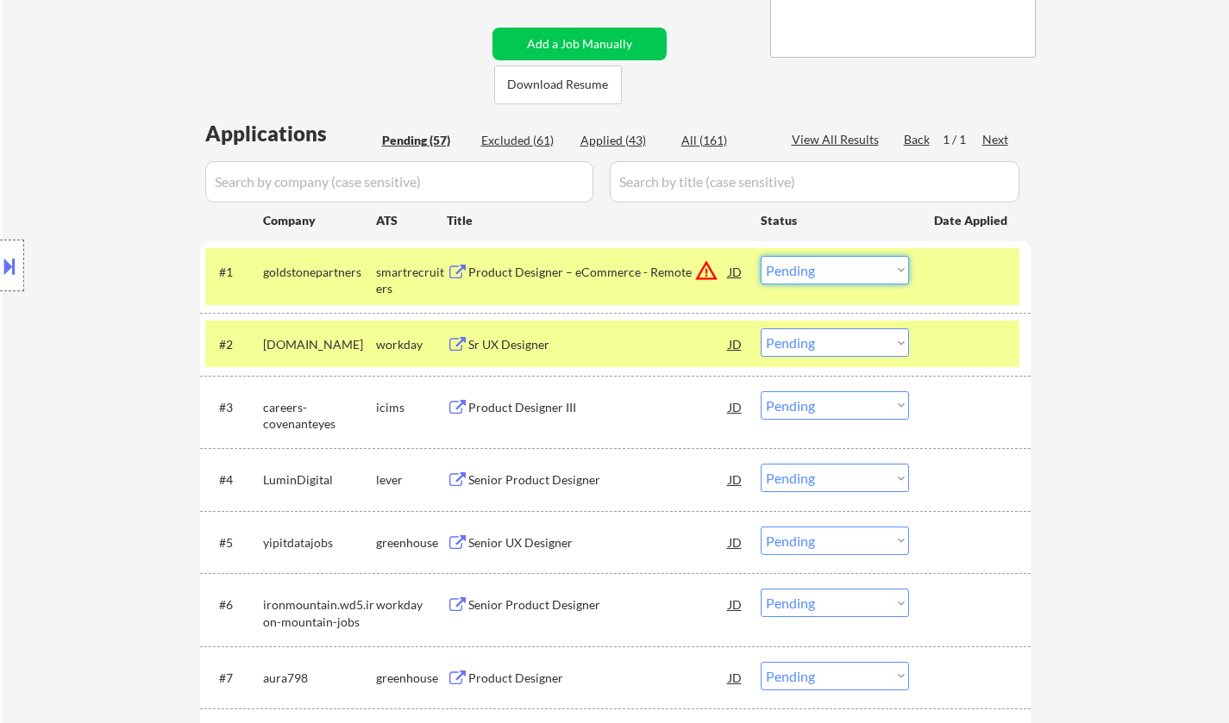
drag, startPoint x: 867, startPoint y: 271, endPoint x: 929, endPoint y: 380, distance: 126.3
click at [867, 271] on select "Choose an option... Pending Applied Excluded (Questions) Excluded (Expired) Exc…" at bounding box center [834, 270] width 148 height 28
click at [760, 256] on select "Choose an option... Pending Applied Excluded (Questions) Excluded (Expired) Exc…" at bounding box center [834, 270] width 148 height 28
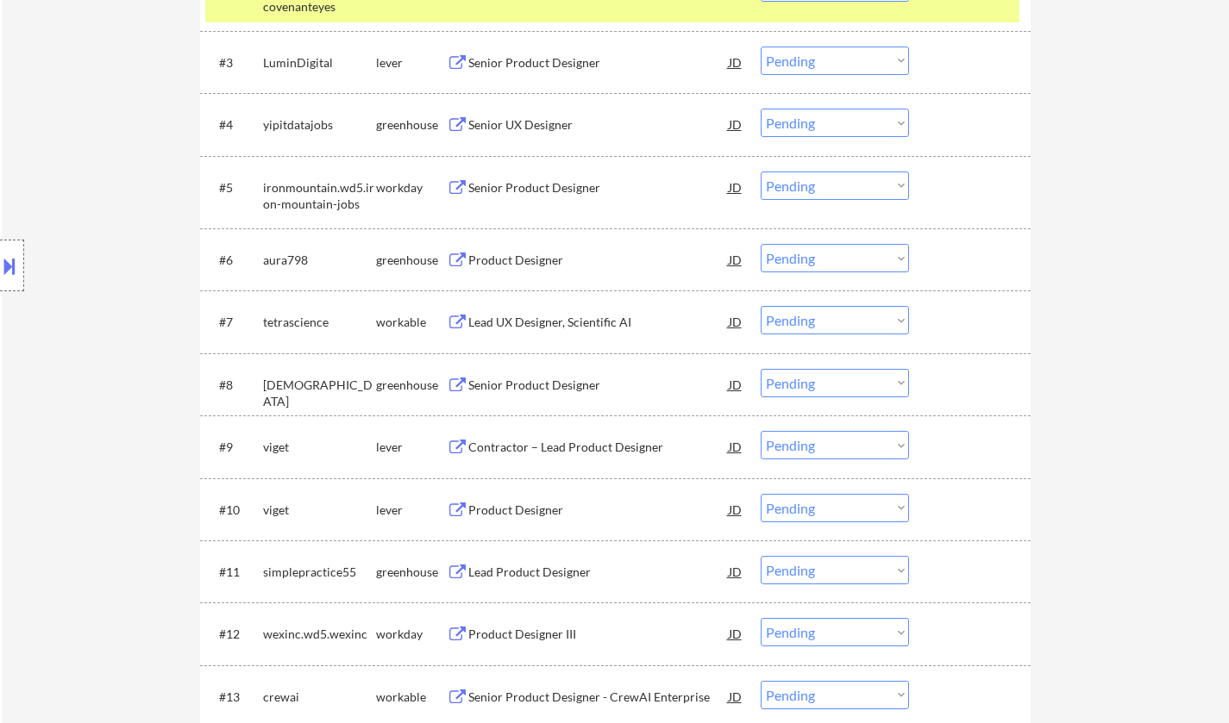
scroll to position [517, 0]
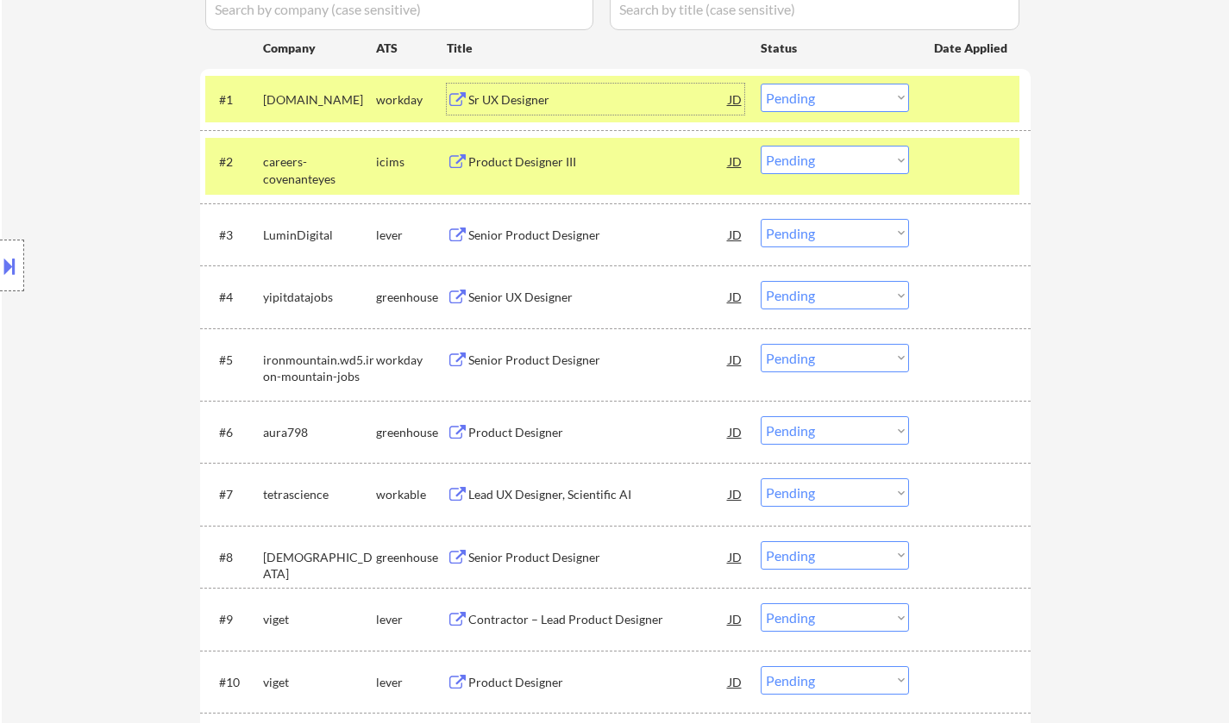
click at [499, 94] on div "Sr UX Designer" at bounding box center [598, 99] width 260 height 17
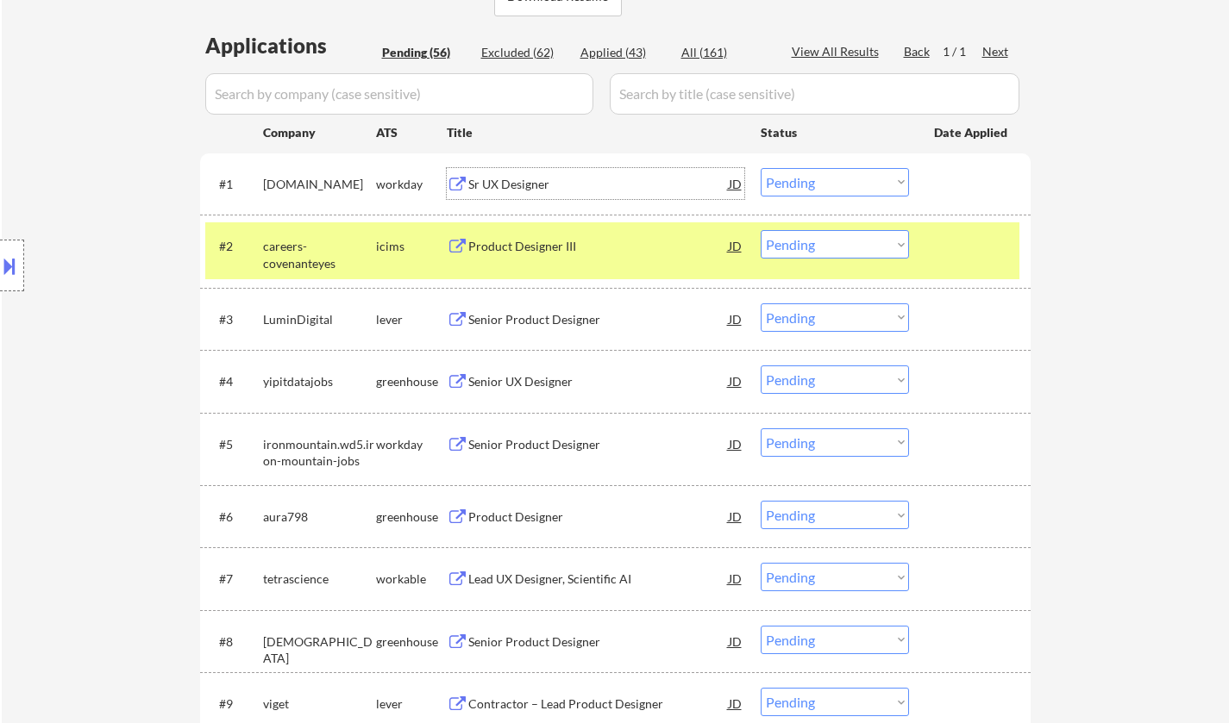
scroll to position [345, 0]
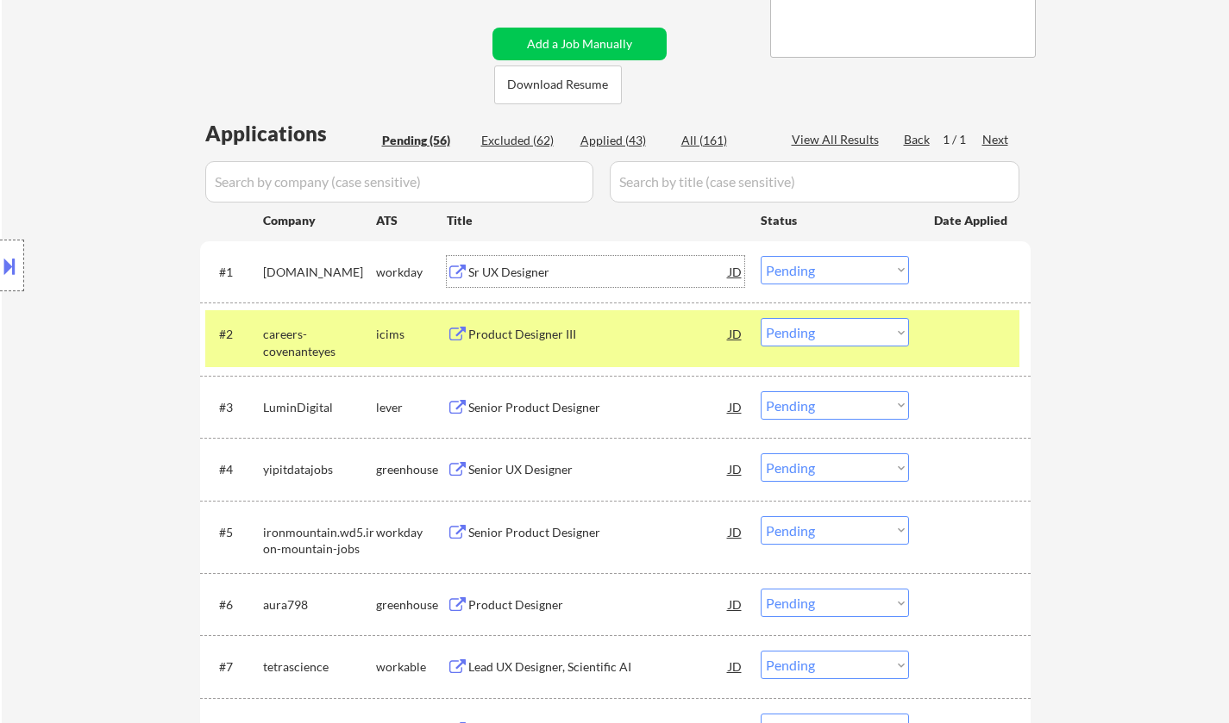
click at [833, 278] on select "Choose an option... Pending Applied Excluded (Questions) Excluded (Expired) Exc…" at bounding box center [834, 270] width 148 height 28
click at [760, 256] on select "Choose an option... Pending Applied Excluded (Questions) Excluded (Expired) Exc…" at bounding box center [834, 270] width 148 height 28
select select ""pending""
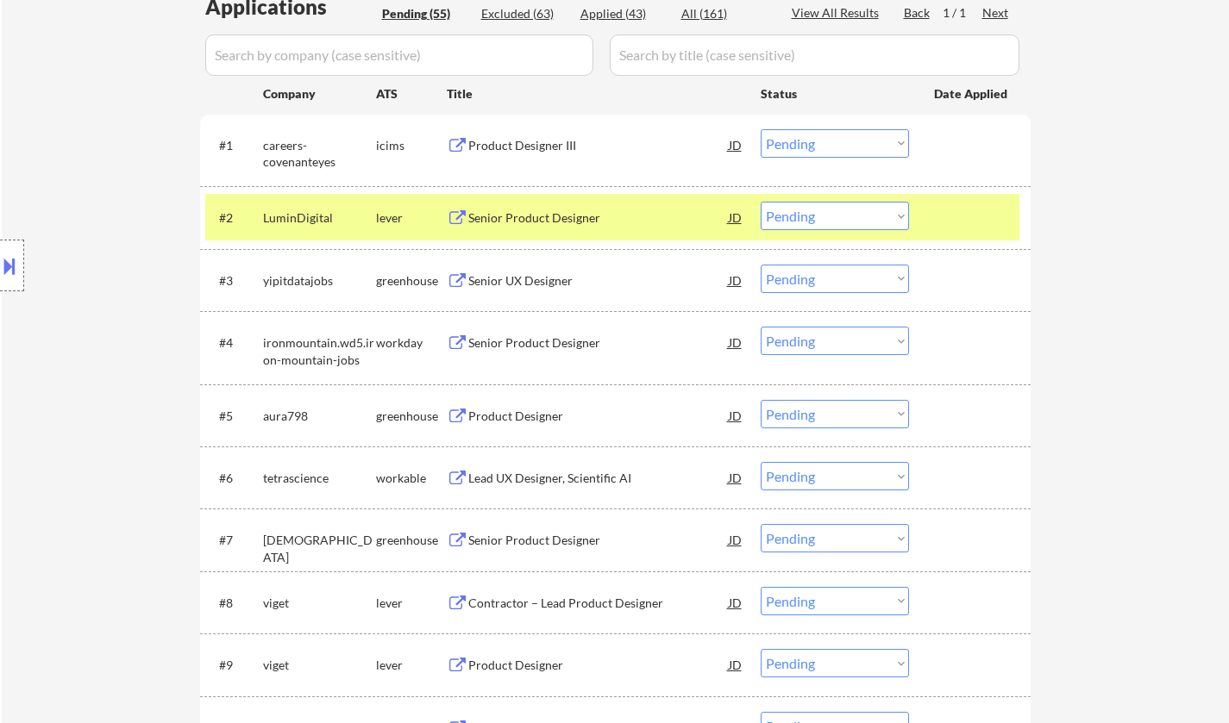
scroll to position [517, 0]
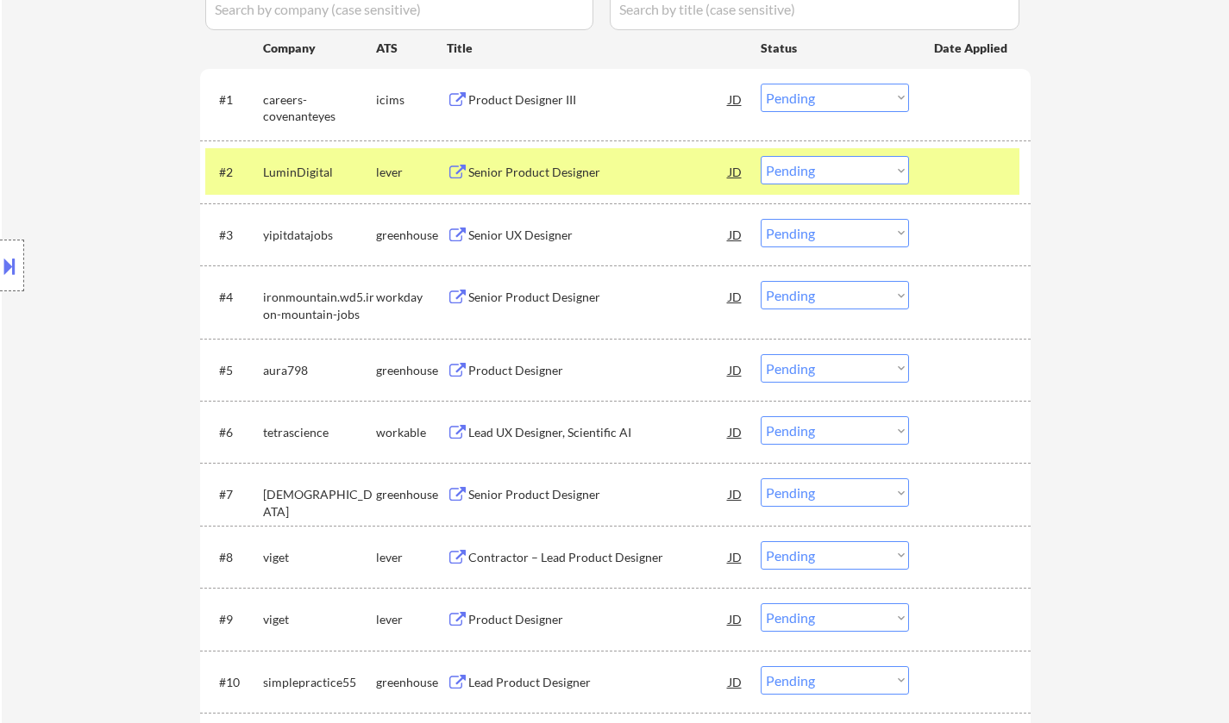
click at [880, 299] on select "Choose an option... Pending Applied Excluded (Questions) Excluded (Expired) Exc…" at bounding box center [834, 295] width 148 height 28
click at [760, 281] on select "Choose an option... Pending Applied Excluded (Questions) Excluded (Expired) Exc…" at bounding box center [834, 295] width 148 height 28
select select ""pending""
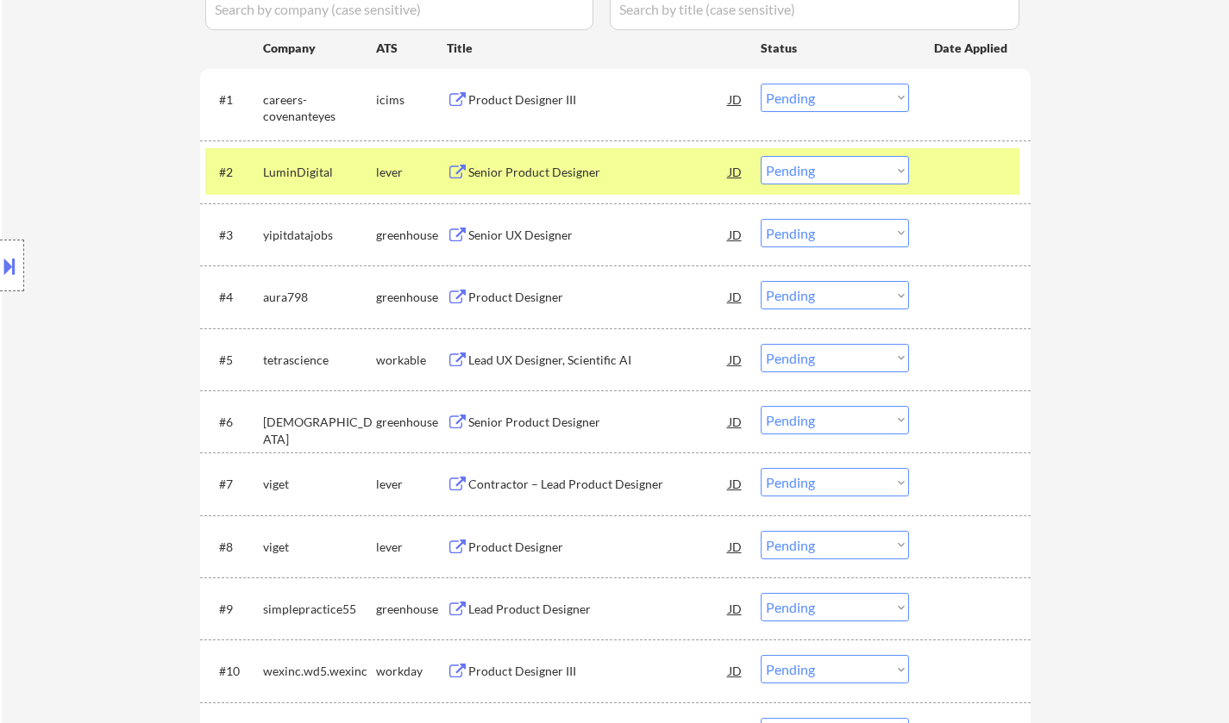
click at [500, 290] on div "Product Designer" at bounding box center [598, 297] width 260 height 17
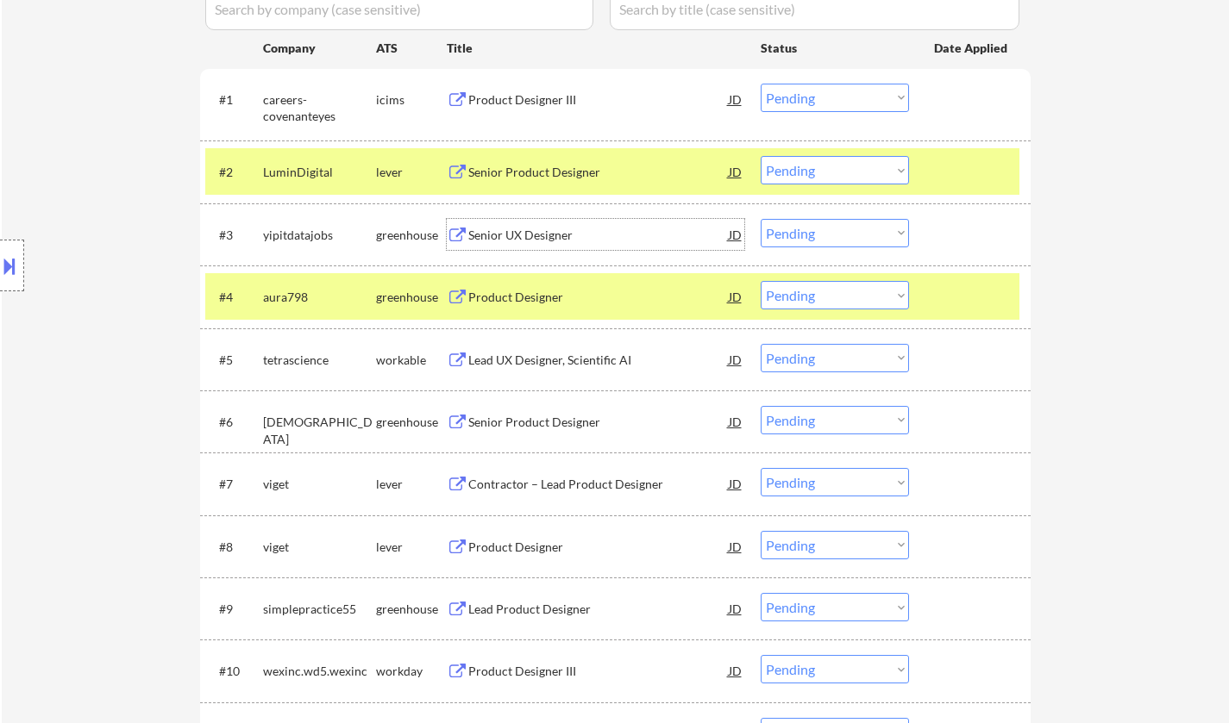
click at [530, 237] on div "Senior UX Designer" at bounding box center [598, 235] width 260 height 17
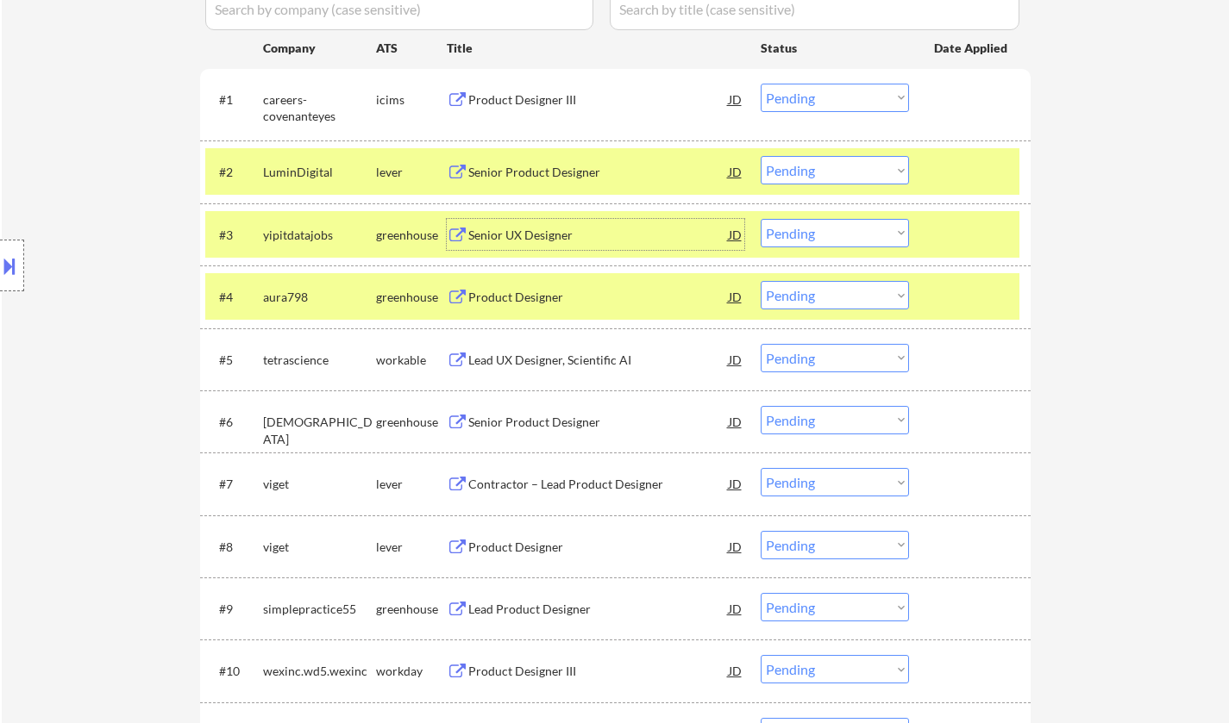
click at [861, 234] on select "Choose an option... Pending Applied Excluded (Questions) Excluded (Expired) Exc…" at bounding box center [834, 233] width 148 height 28
click at [760, 219] on select "Choose an option... Pending Applied Excluded (Questions) Excluded (Expired) Exc…" at bounding box center [834, 233] width 148 height 28
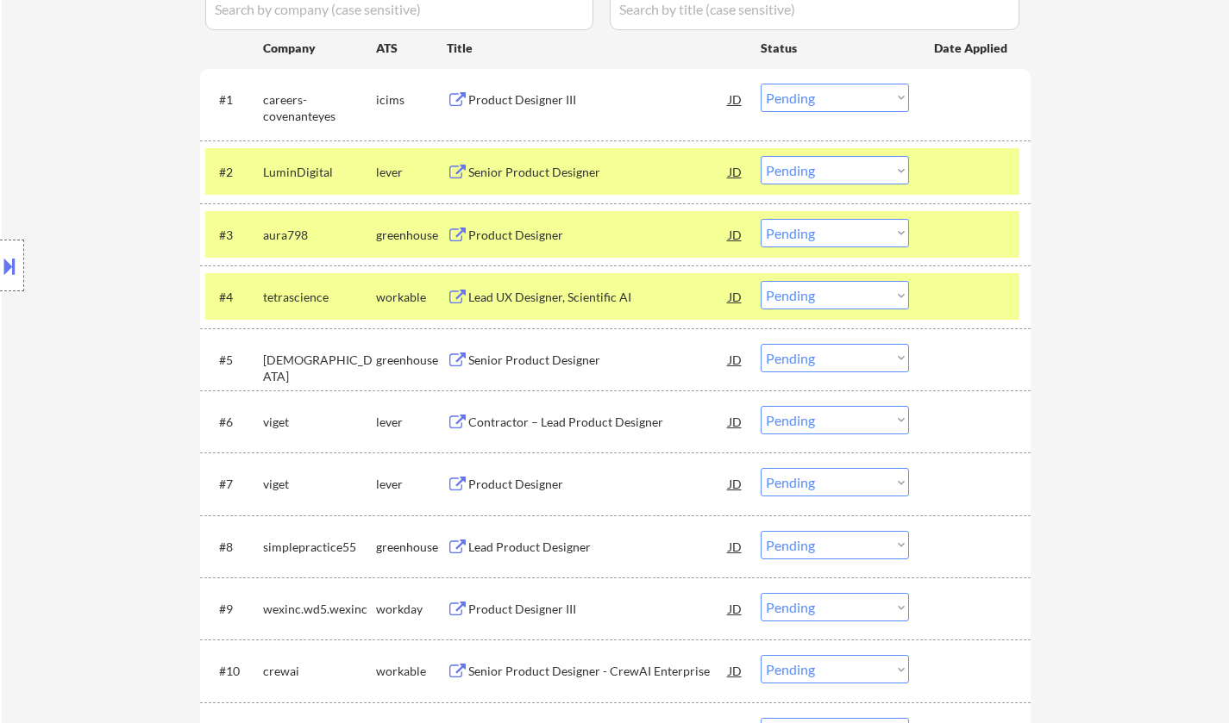
click at [806, 236] on select "Choose an option... Pending Applied Excluded (Questions) Excluded (Expired) Exc…" at bounding box center [834, 233] width 148 height 28
click at [760, 219] on select "Choose an option... Pending Applied Excluded (Questions) Excluded (Expired) Exc…" at bounding box center [834, 233] width 148 height 28
select select ""pending""
